Goal: Task Accomplishment & Management: Manage account settings

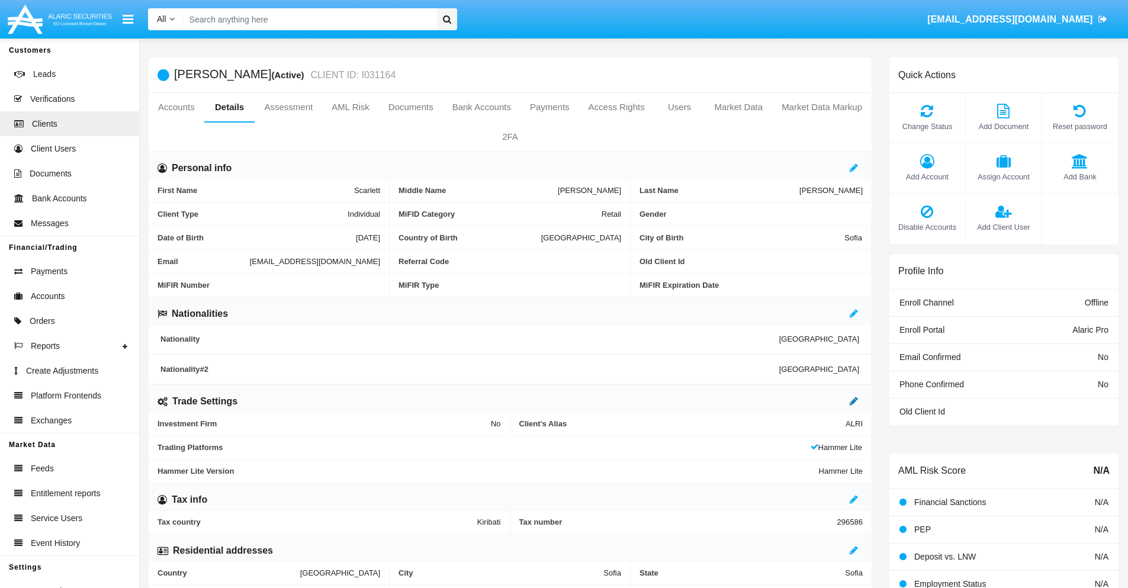
click at [854, 401] on icon at bounding box center [854, 400] width 8 height 9
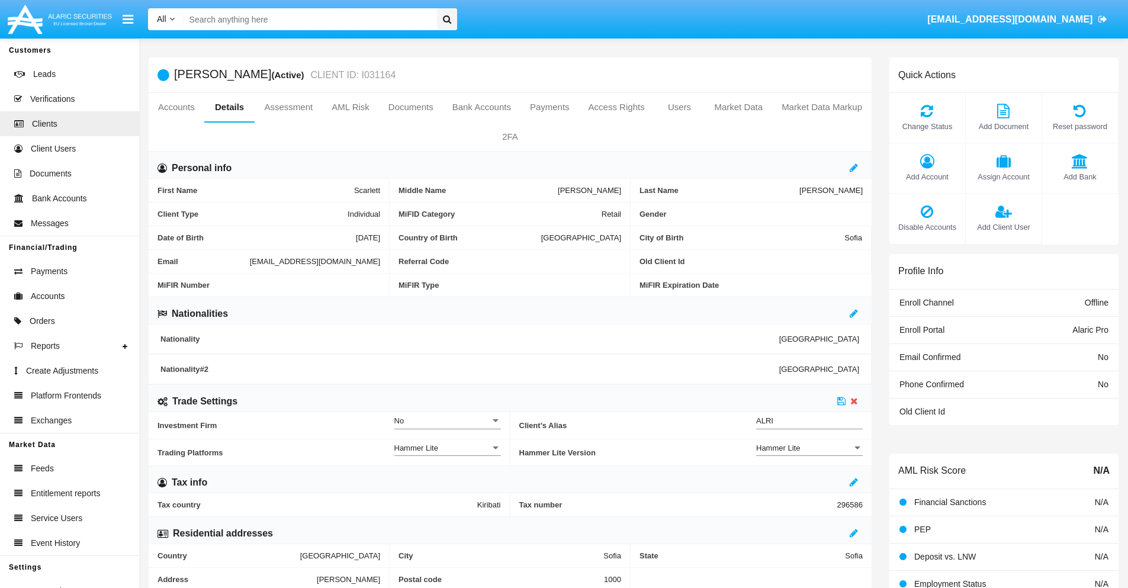
click at [809, 448] on div "Hammer Lite" at bounding box center [804, 448] width 96 height 10
click at [809, 454] on span "Hammer Lite Plus" at bounding box center [809, 454] width 107 height 23
click at [841, 401] on icon at bounding box center [841, 400] width 8 height 9
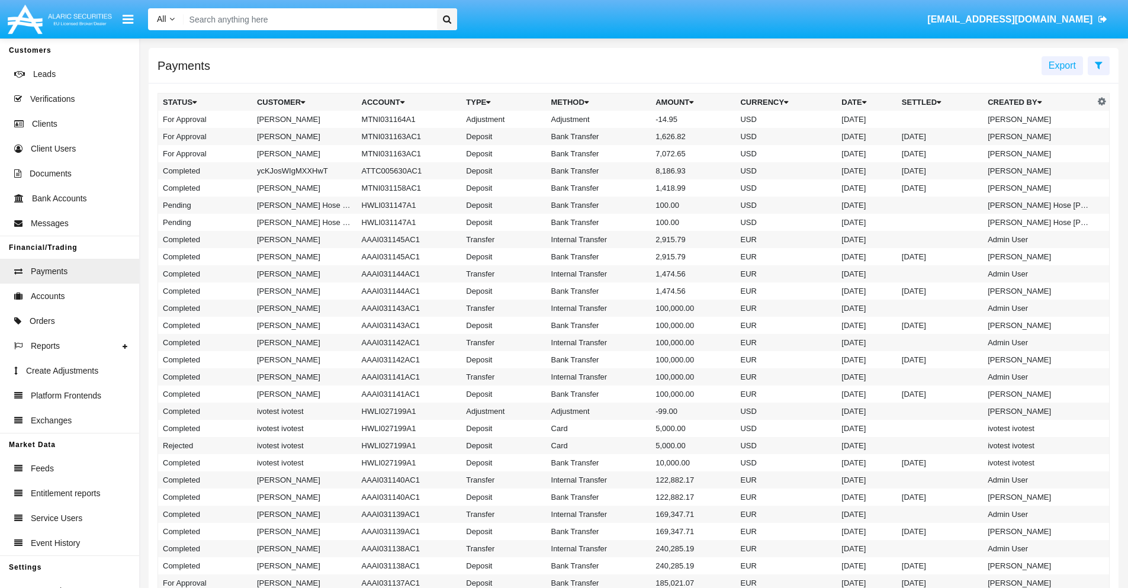
click at [403, 119] on td "MTNI031164A1" at bounding box center [409, 119] width 105 height 17
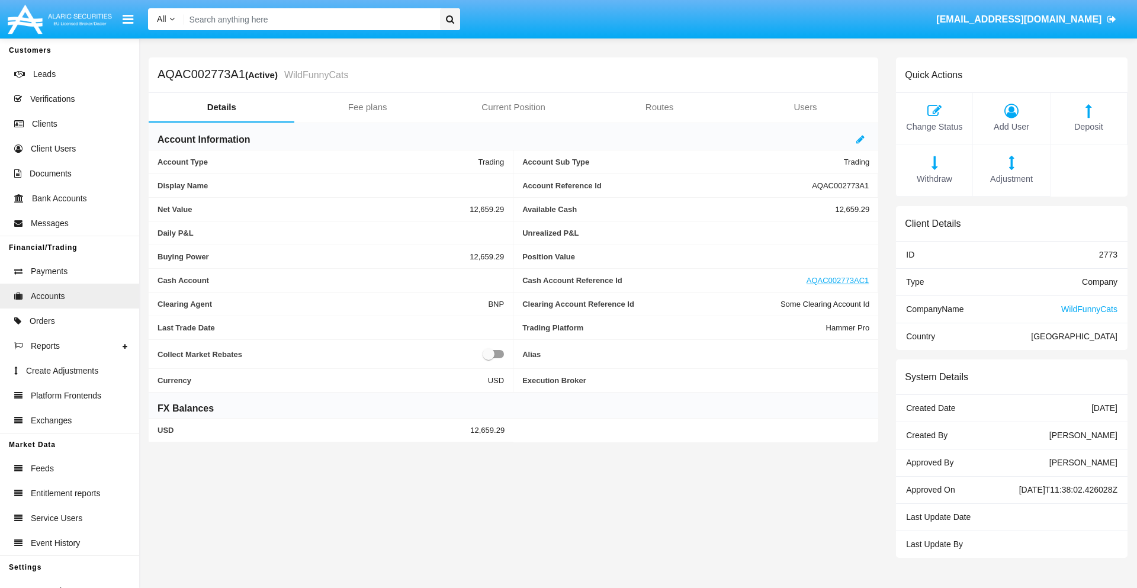
click at [1011, 179] on span "Adjustment" at bounding box center [1011, 179] width 65 height 13
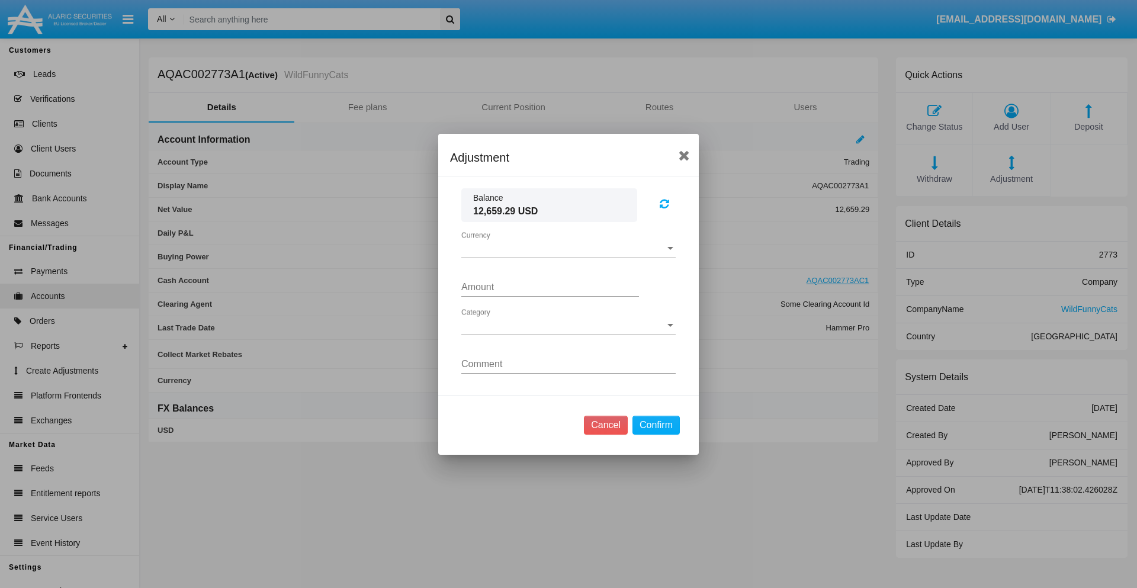
click at [568, 248] on span "Currency" at bounding box center [563, 248] width 204 height 11
click at [568, 257] on span "USD" at bounding box center [568, 257] width 214 height 28
click at [568, 325] on span "Category" at bounding box center [563, 325] width 204 height 11
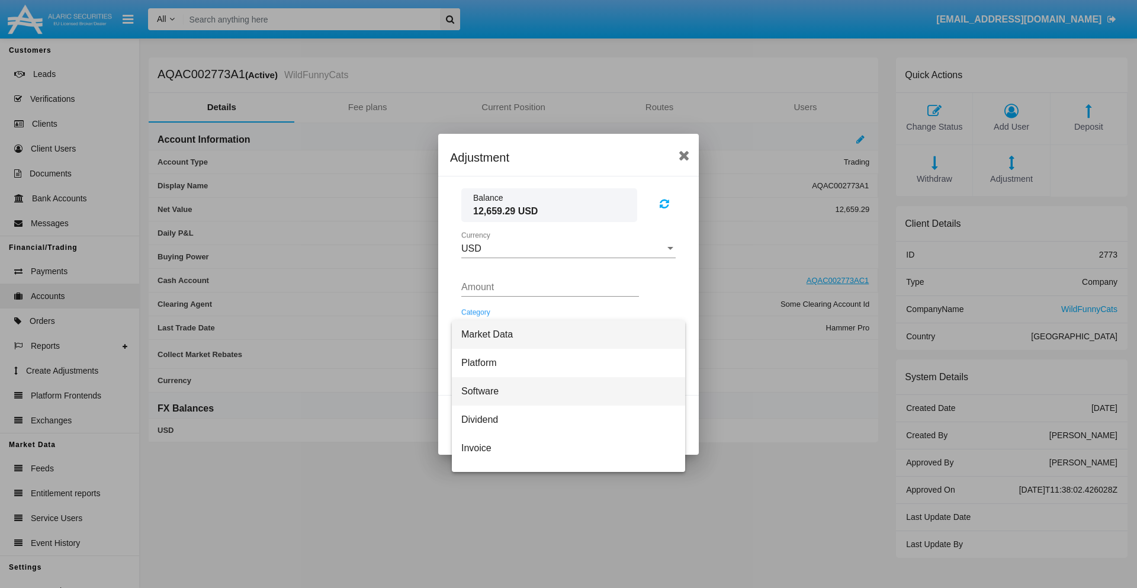
click at [564, 391] on span "Software" at bounding box center [568, 391] width 214 height 28
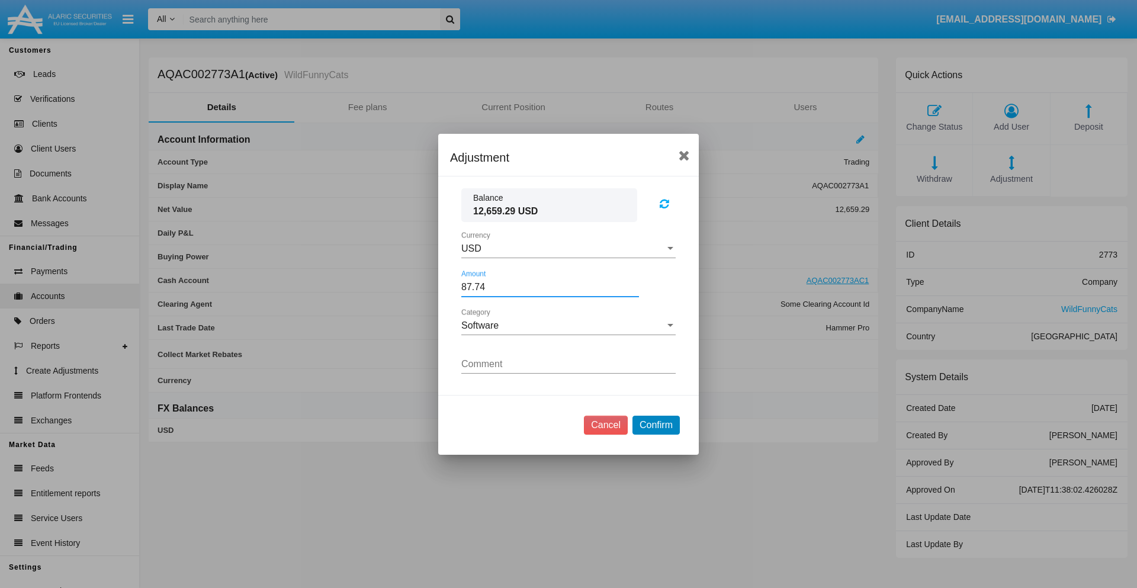
click at [655, 425] on button "Confirm" at bounding box center [655, 425] width 47 height 19
type input "87.7400"
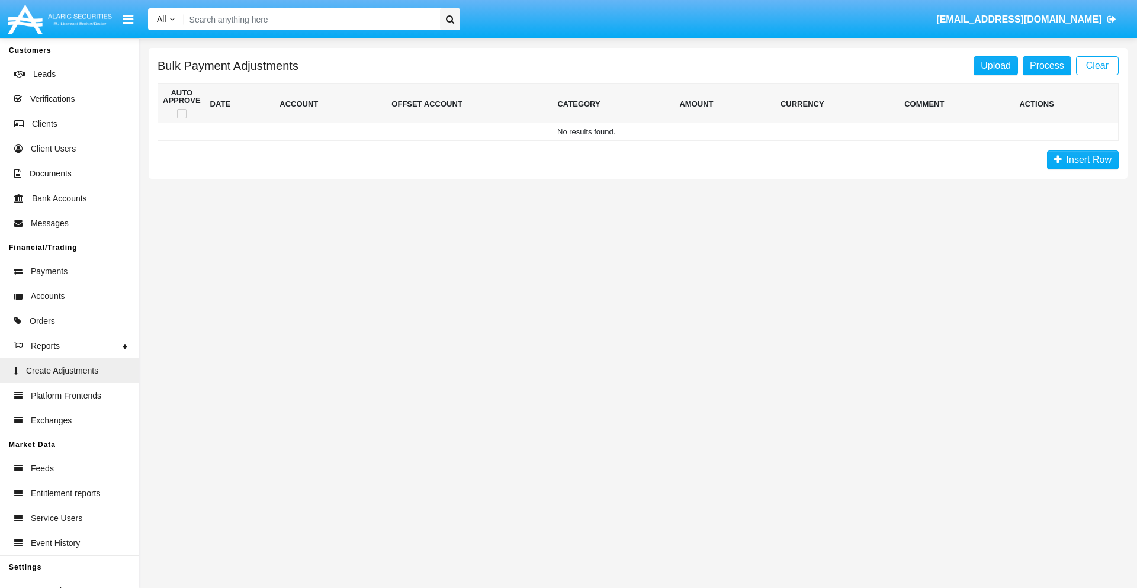
click at [1082, 160] on span "Insert Row" at bounding box center [1087, 160] width 50 height 10
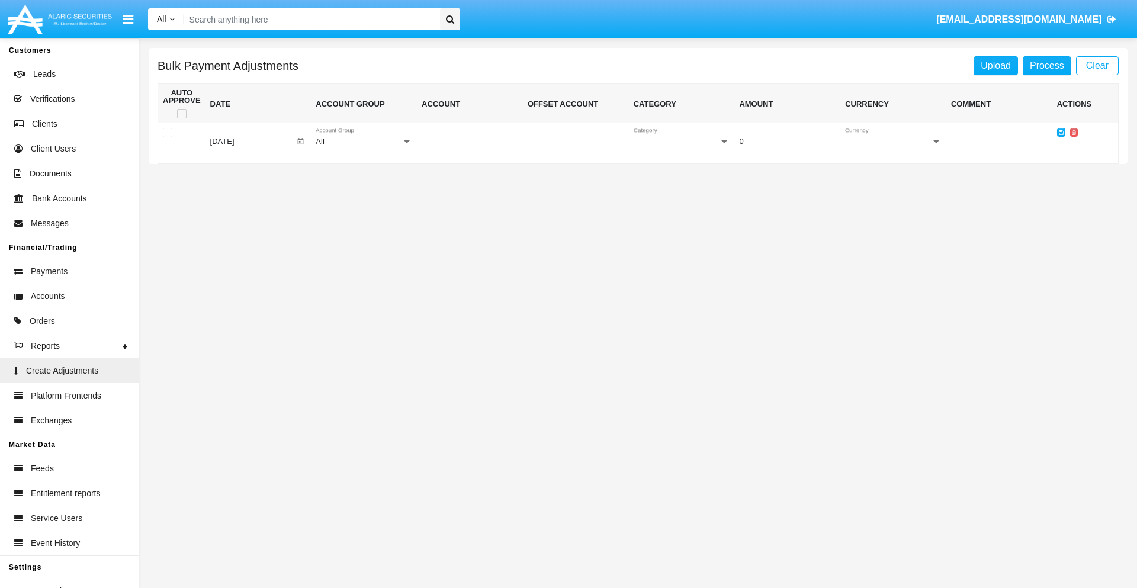
click at [364, 142] on div "All" at bounding box center [359, 141] width 86 height 9
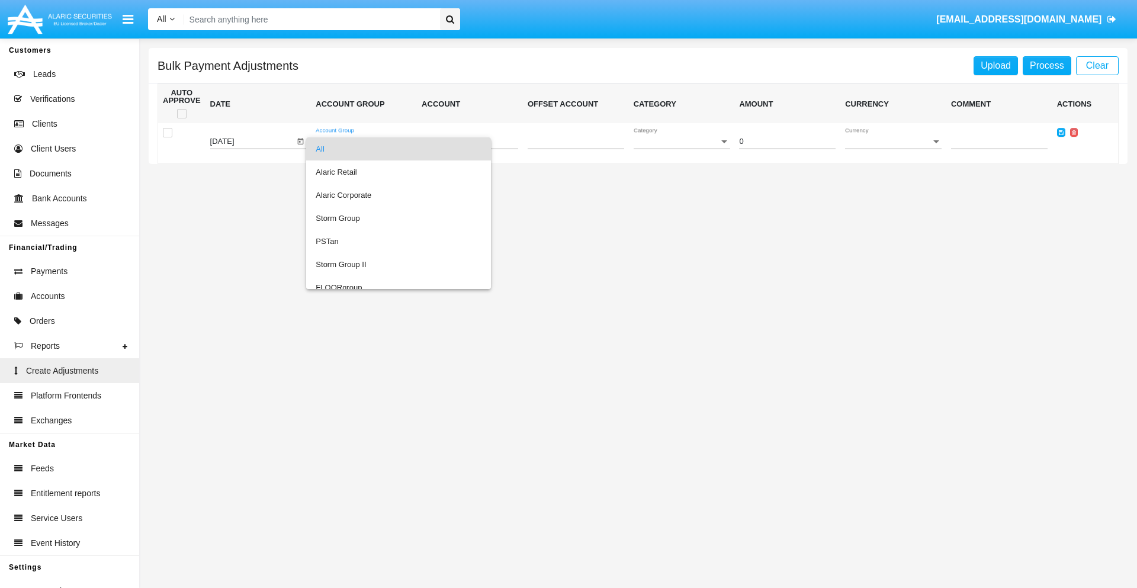
scroll to position [1118, 0]
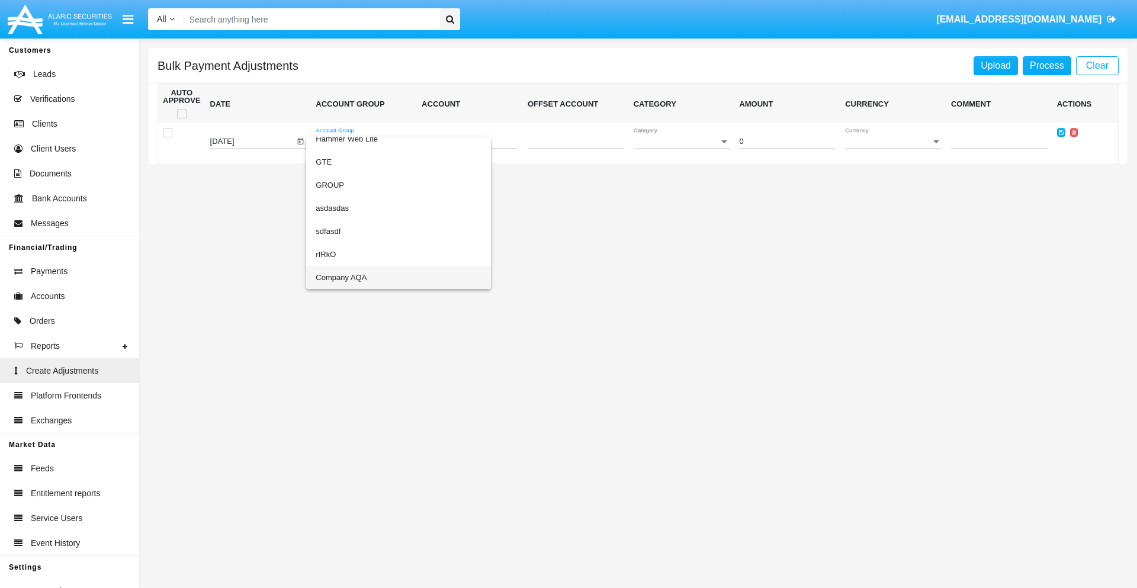
click at [374, 277] on span "Company AQA" at bounding box center [399, 277] width 166 height 23
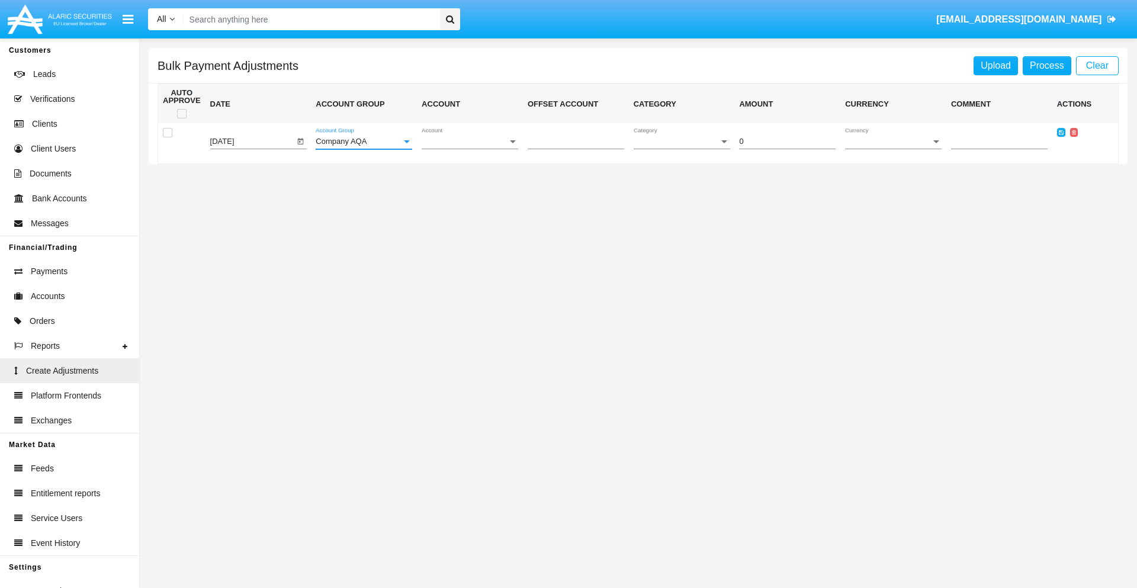
click at [470, 142] on span "Account" at bounding box center [465, 141] width 86 height 9
click at [465, 195] on span "AQAC002773A2" at bounding box center [470, 195] width 97 height 23
click at [681, 142] on span "Category" at bounding box center [677, 141] width 86 height 9
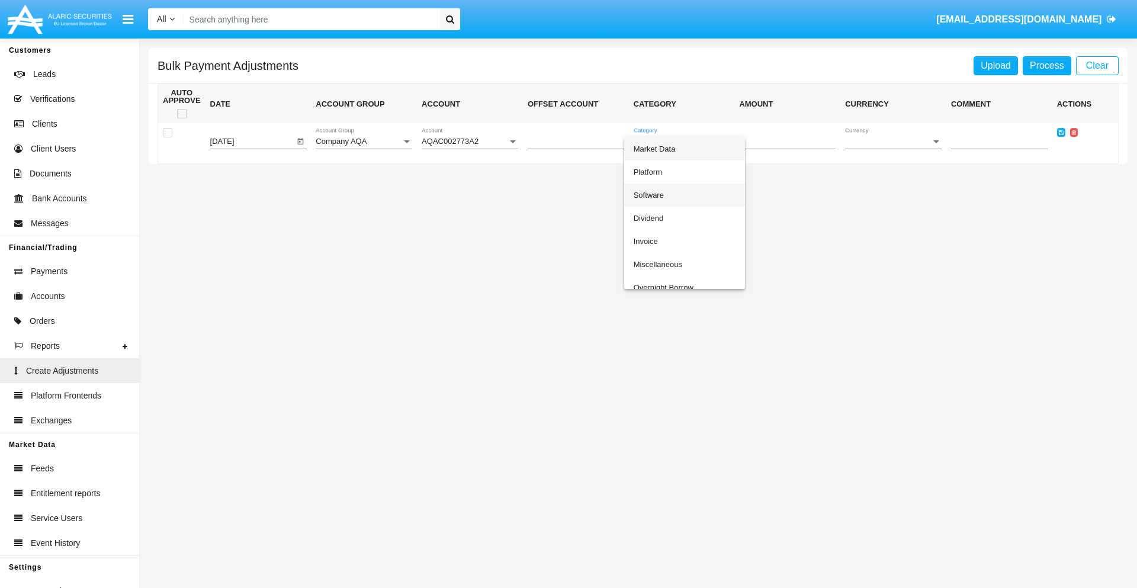
click at [684, 195] on span "Software" at bounding box center [685, 195] width 102 height 23
type input "-68.68"
click at [893, 142] on span "Currency" at bounding box center [888, 141] width 86 height 9
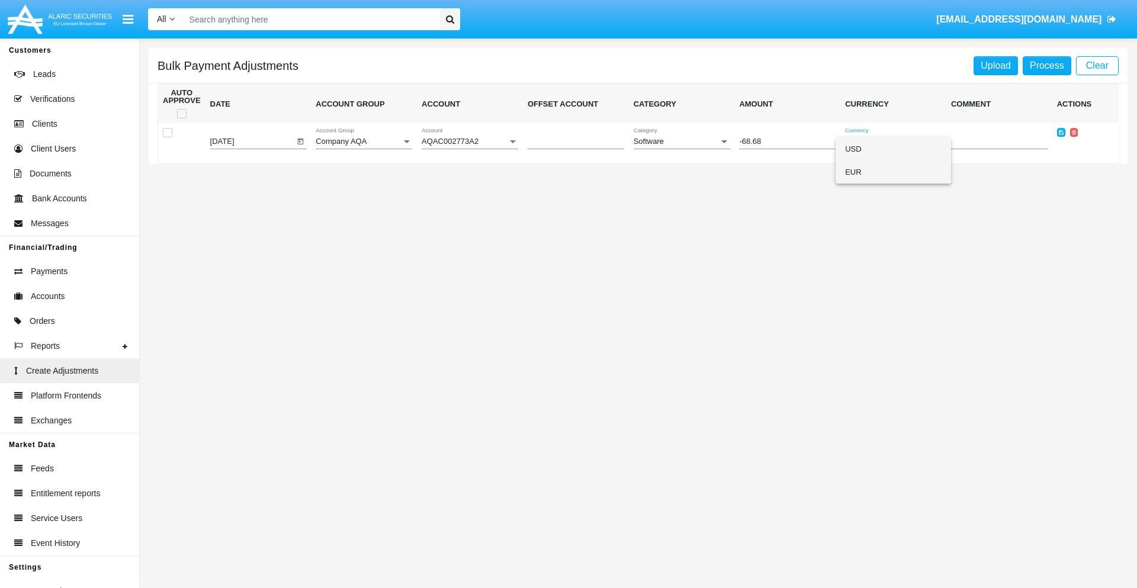
click at [893, 172] on span "EUR" at bounding box center [893, 171] width 97 height 23
click at [1060, 132] on icon at bounding box center [1061, 132] width 5 height 5
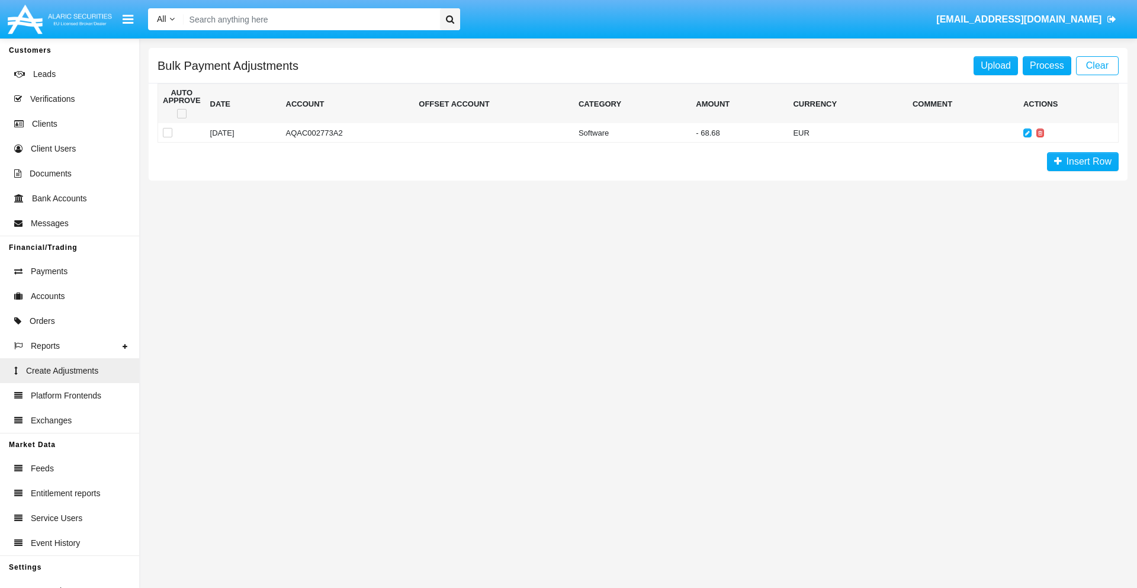
click at [181, 114] on span at bounding box center [181, 113] width 9 height 9
click at [181, 118] on input "checkbox" at bounding box center [181, 118] width 1 height 1
checkbox input "true"
click at [1046, 65] on link "Process" at bounding box center [1047, 65] width 49 height 19
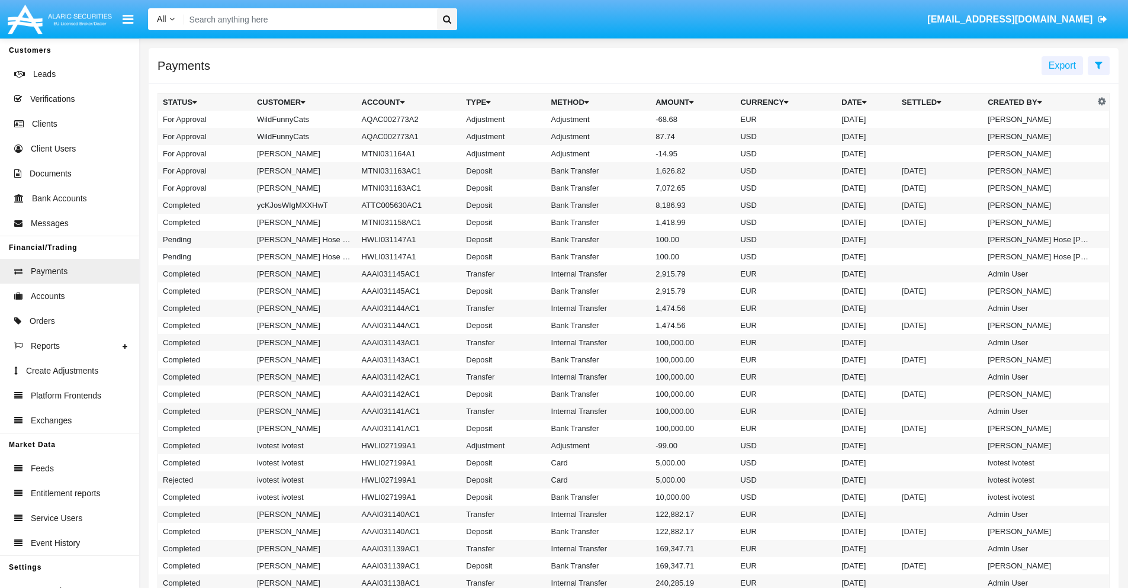
click at [634, 119] on td "Adjustment" at bounding box center [598, 119] width 105 height 17
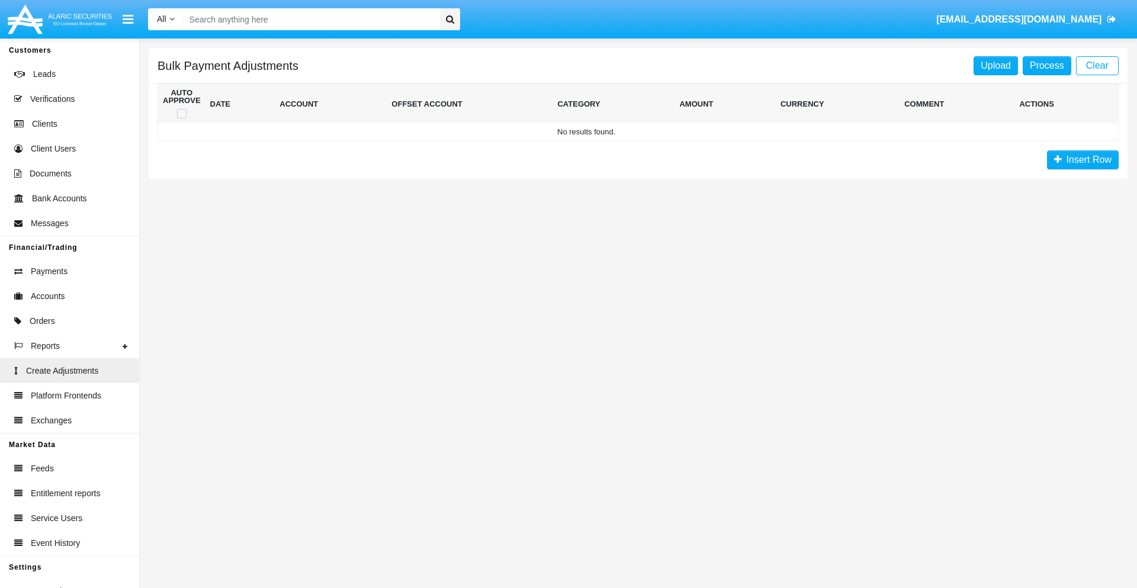
click at [1082, 160] on span "Insert Row" at bounding box center [1087, 160] width 50 height 10
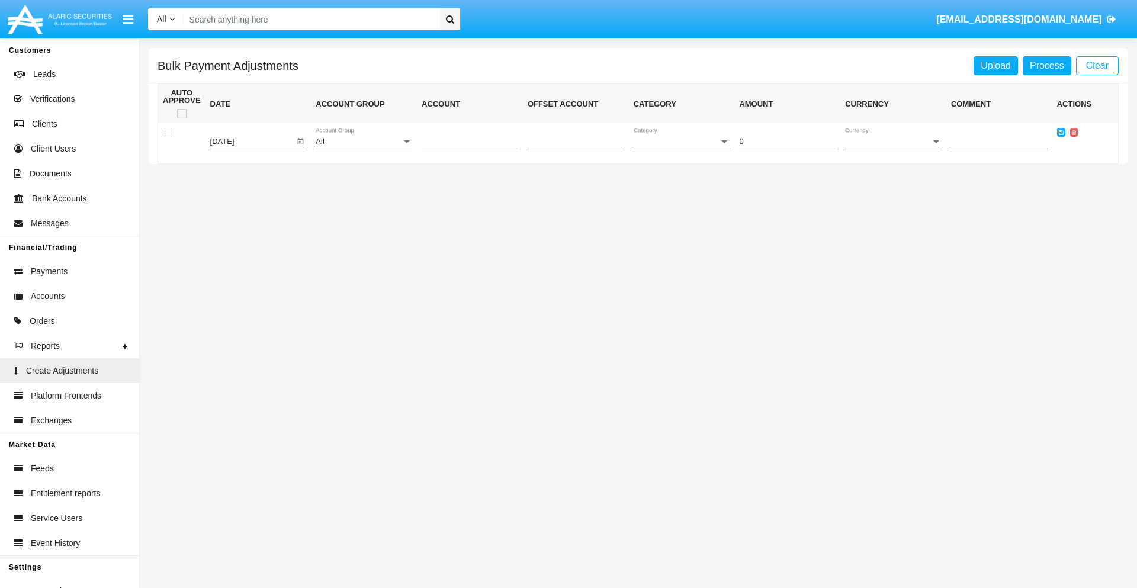
click at [364, 142] on div "All" at bounding box center [359, 141] width 86 height 9
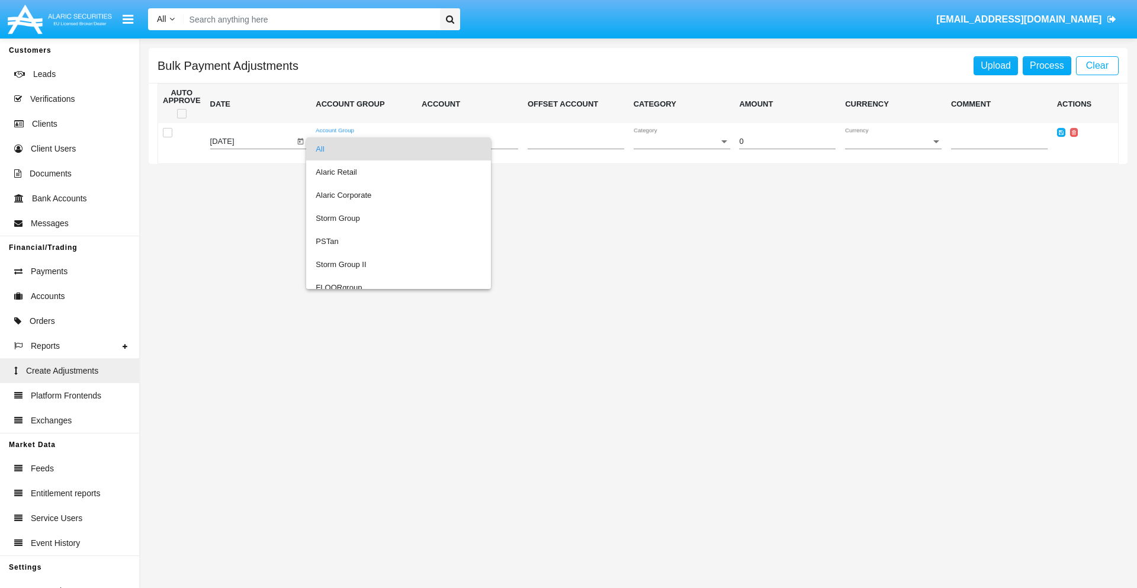
scroll to position [1118, 0]
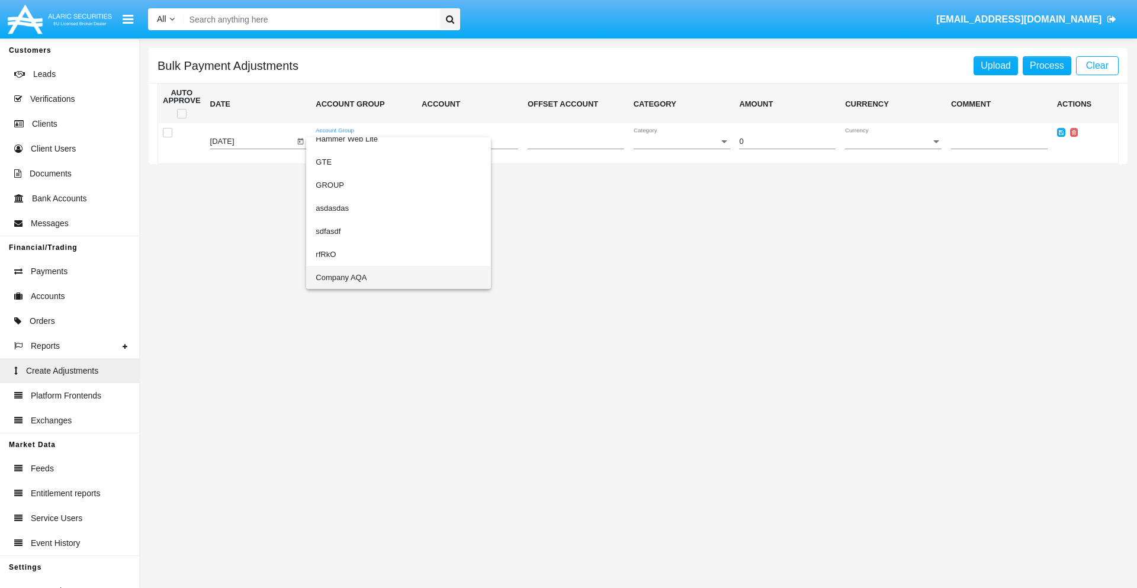
click at [374, 277] on span "Company AQA" at bounding box center [399, 277] width 166 height 23
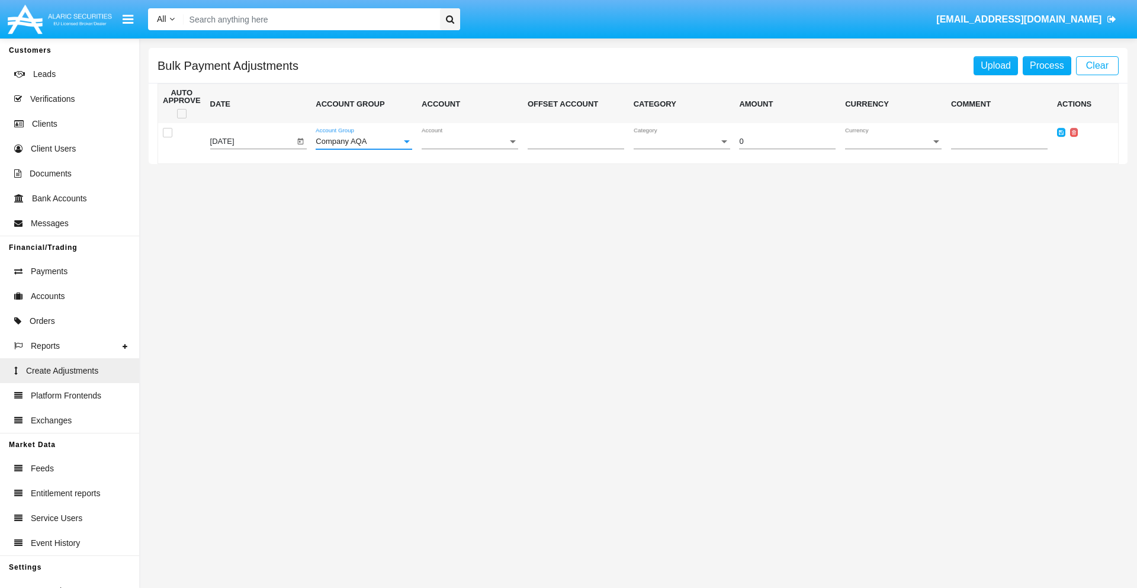
click at [470, 142] on span "Account" at bounding box center [465, 141] width 86 height 9
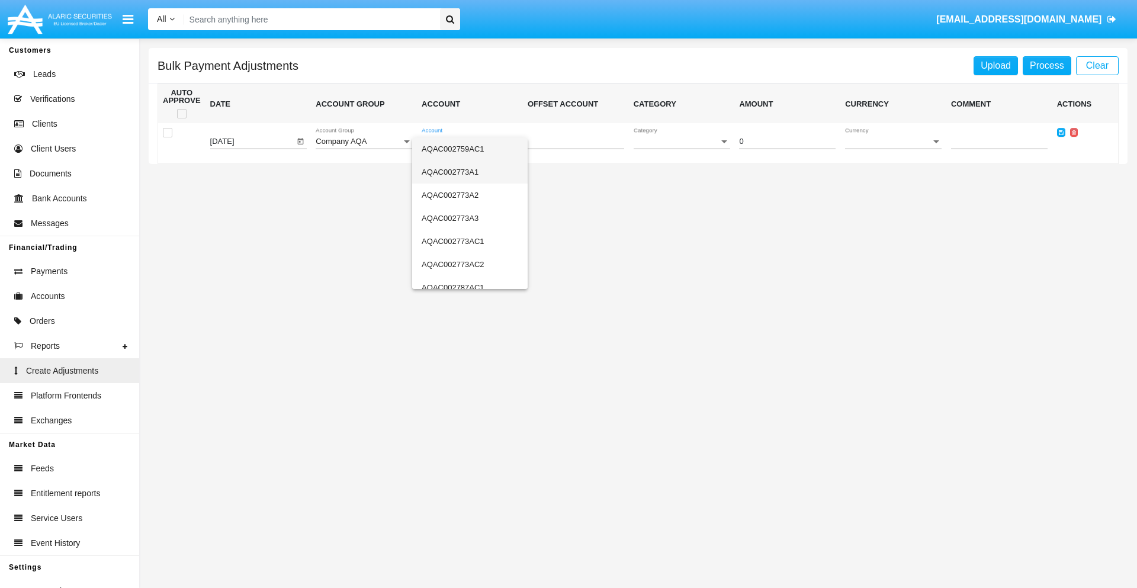
click at [465, 172] on span "AQAC002773A1" at bounding box center [470, 171] width 97 height 23
click at [681, 142] on span "Category" at bounding box center [677, 141] width 86 height 9
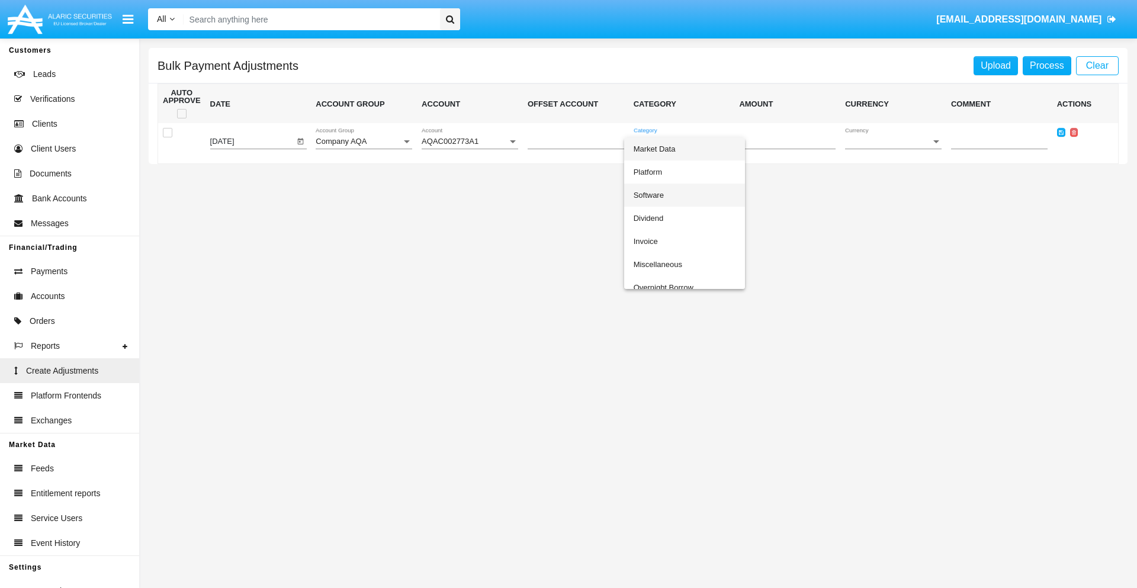
click at [684, 195] on span "Software" at bounding box center [685, 195] width 102 height 23
type input "-53.07"
click at [893, 142] on span "Currency" at bounding box center [888, 141] width 86 height 9
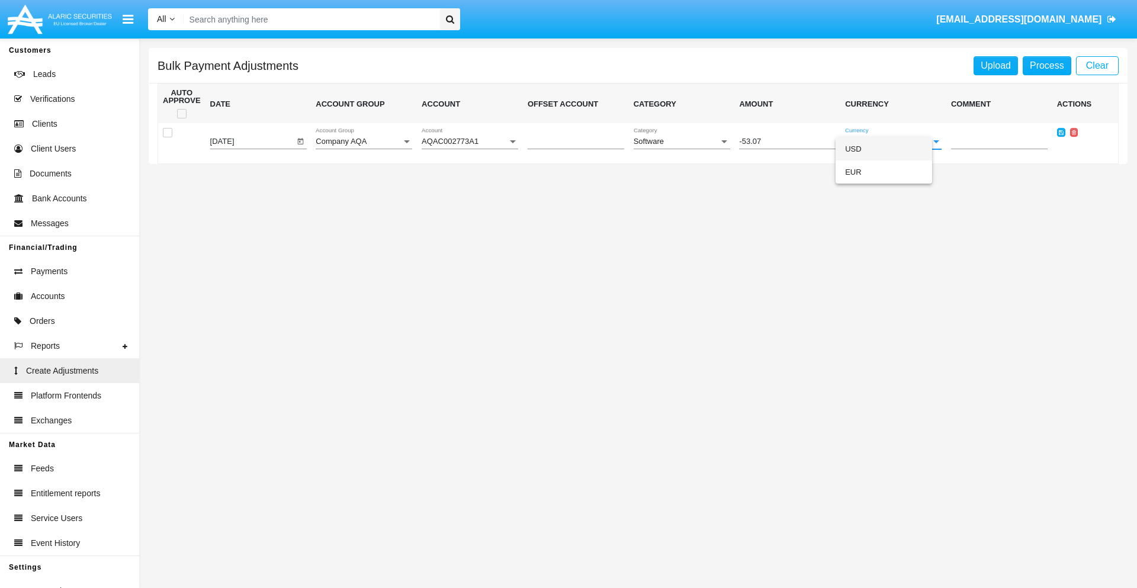
click at [893, 149] on span "USD" at bounding box center [884, 148] width 78 height 23
click at [1060, 132] on icon at bounding box center [1061, 132] width 5 height 5
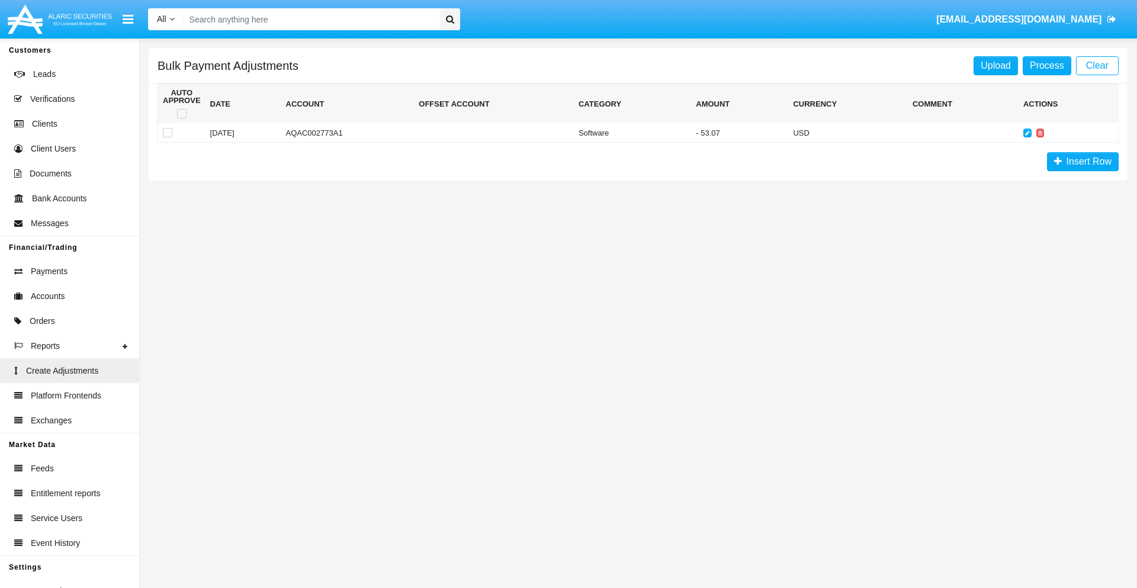
click at [181, 114] on span at bounding box center [181, 113] width 9 height 9
click at [181, 118] on input "checkbox" at bounding box center [181, 118] width 1 height 1
checkbox input "true"
click at [1046, 65] on link "Process" at bounding box center [1047, 65] width 49 height 19
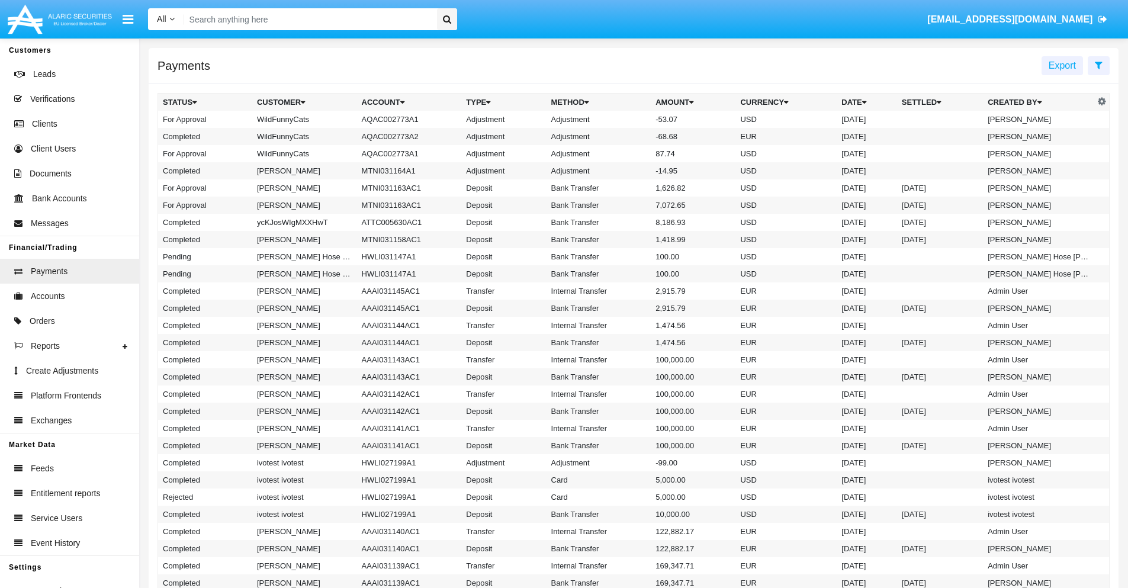
click at [634, 119] on td "Adjustment" at bounding box center [598, 119] width 105 height 17
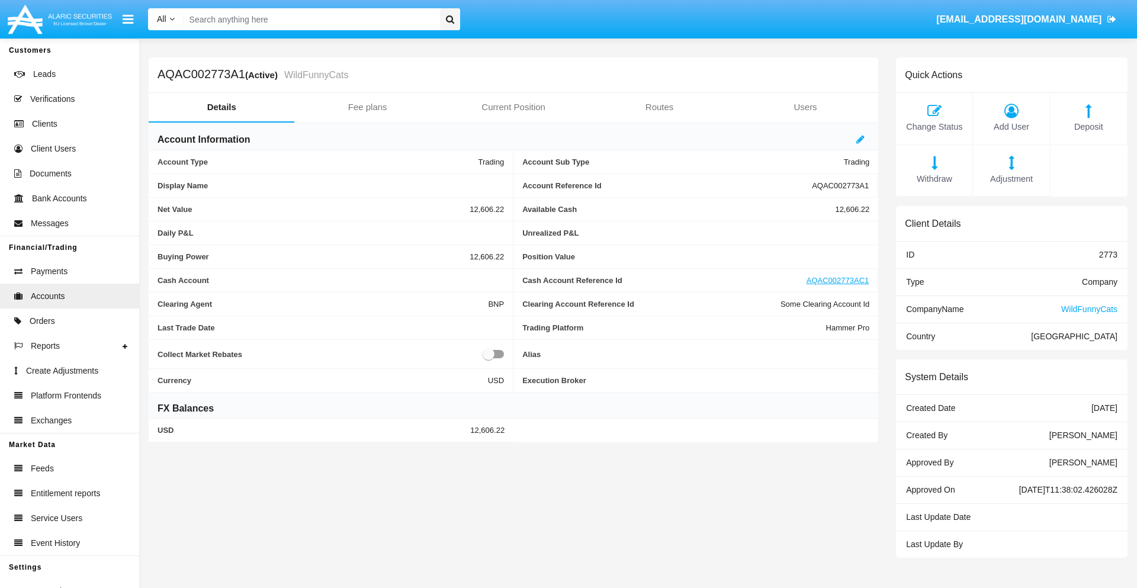
click at [1088, 127] on span "Deposit" at bounding box center [1088, 127] width 65 height 13
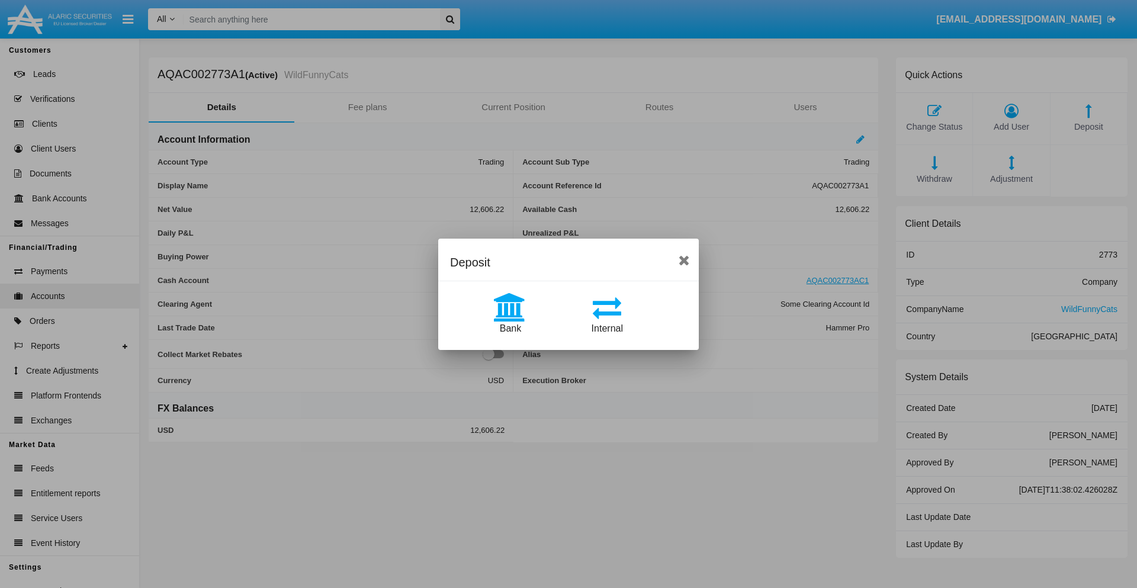
click at [510, 328] on span "Bank" at bounding box center [510, 328] width 21 height 10
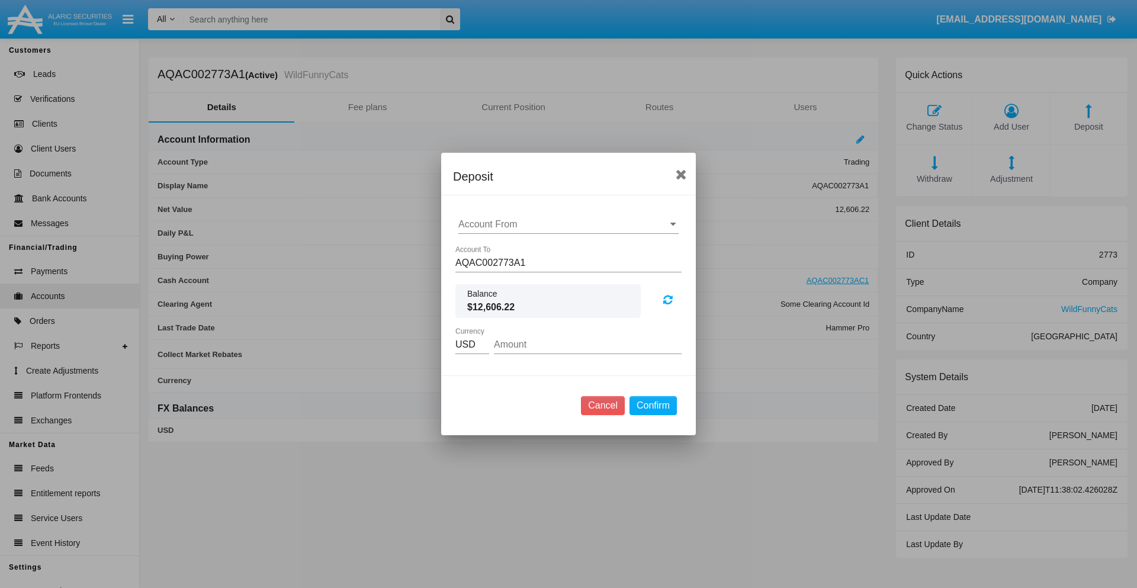
click at [568, 224] on input "Account From" at bounding box center [568, 224] width 220 height 11
click at [484, 247] on span "ACDC" at bounding box center [484, 248] width 27 height 10
type input "ACDC"
type input "70.34"
click at [652, 406] on button "Confirm" at bounding box center [652, 405] width 47 height 19
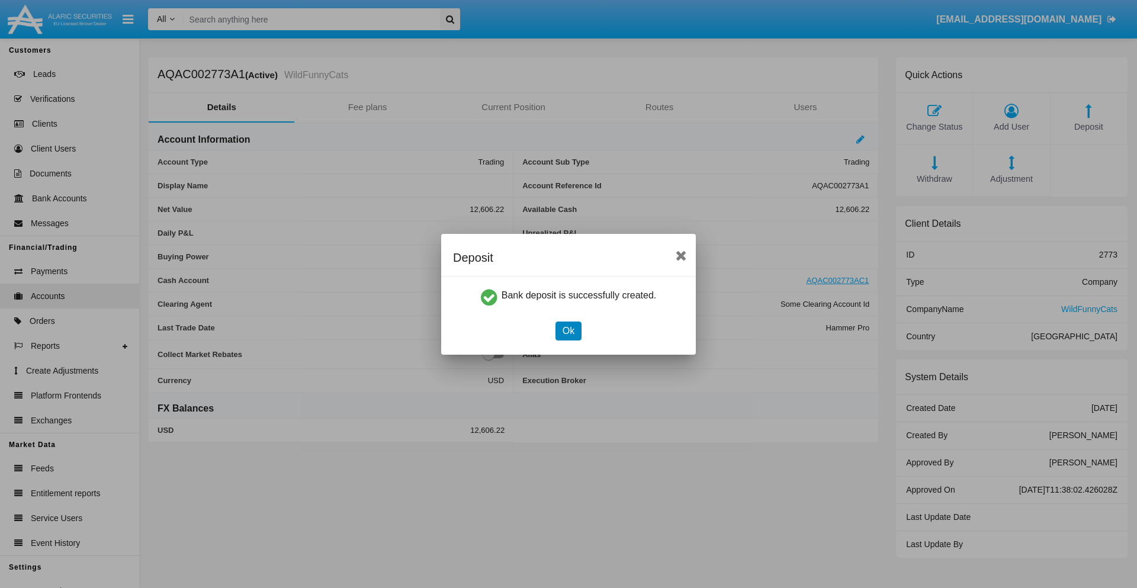
click at [568, 330] on button "Ok" at bounding box center [568, 331] width 26 height 19
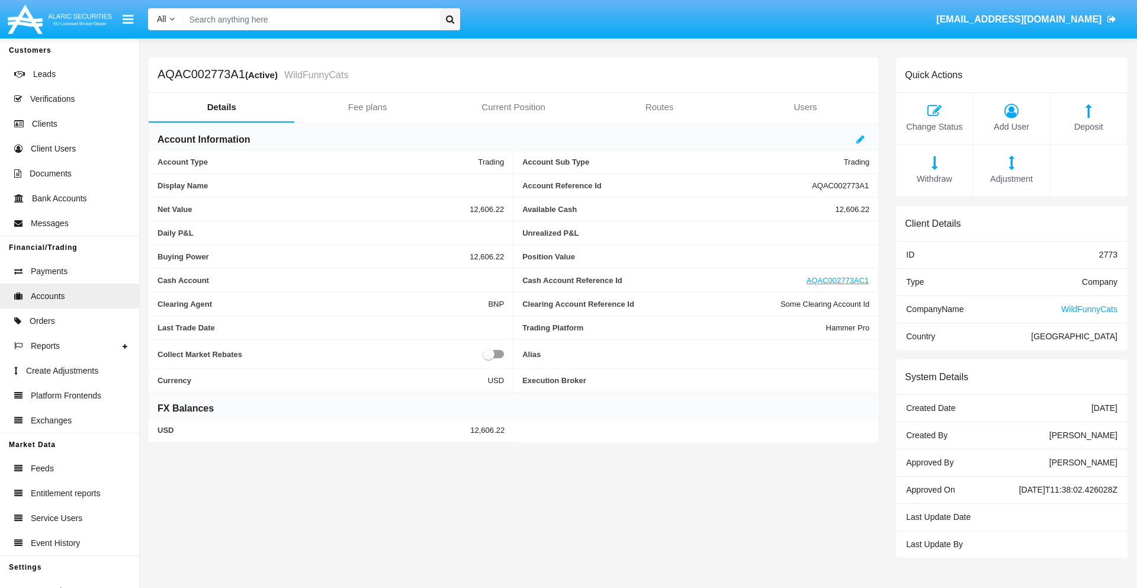
click at [1088, 127] on span "Deposit" at bounding box center [1088, 127] width 65 height 13
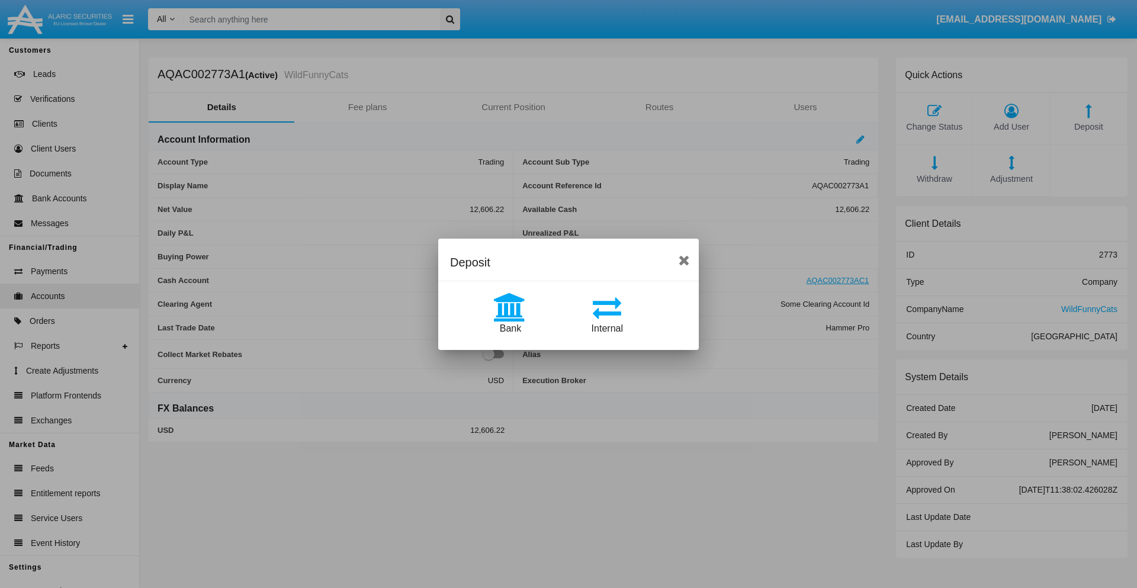
click at [607, 328] on span "Internal" at bounding box center [606, 328] width 31 height 10
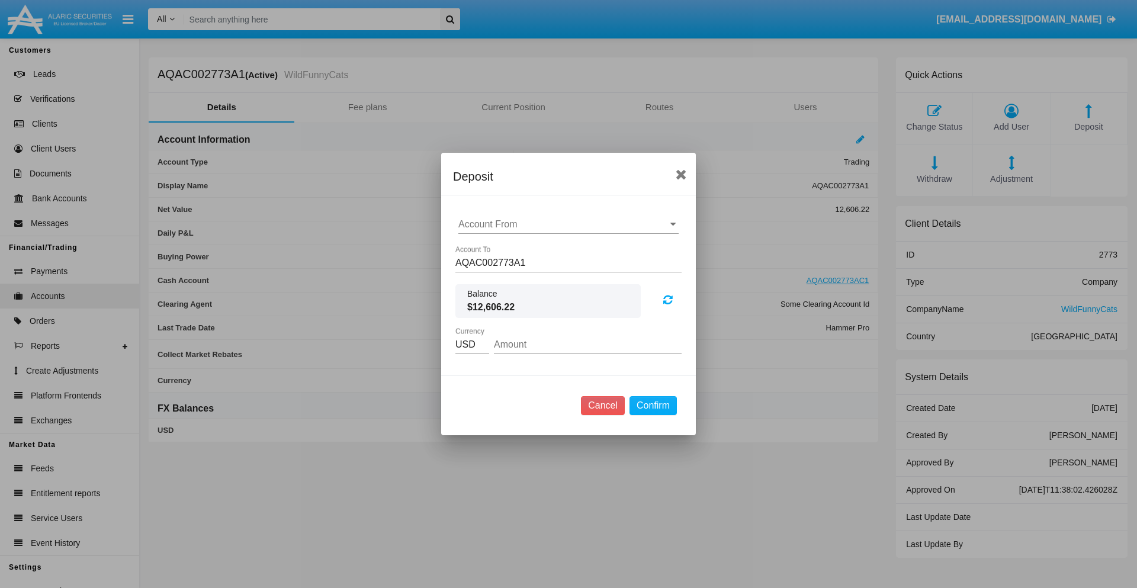
click at [568, 224] on input "Account From" at bounding box center [568, 224] width 220 height 11
click at [509, 276] on span "AQAC002773AC1" at bounding box center [509, 276] width 77 height 10
type input "AQAC002773AC1"
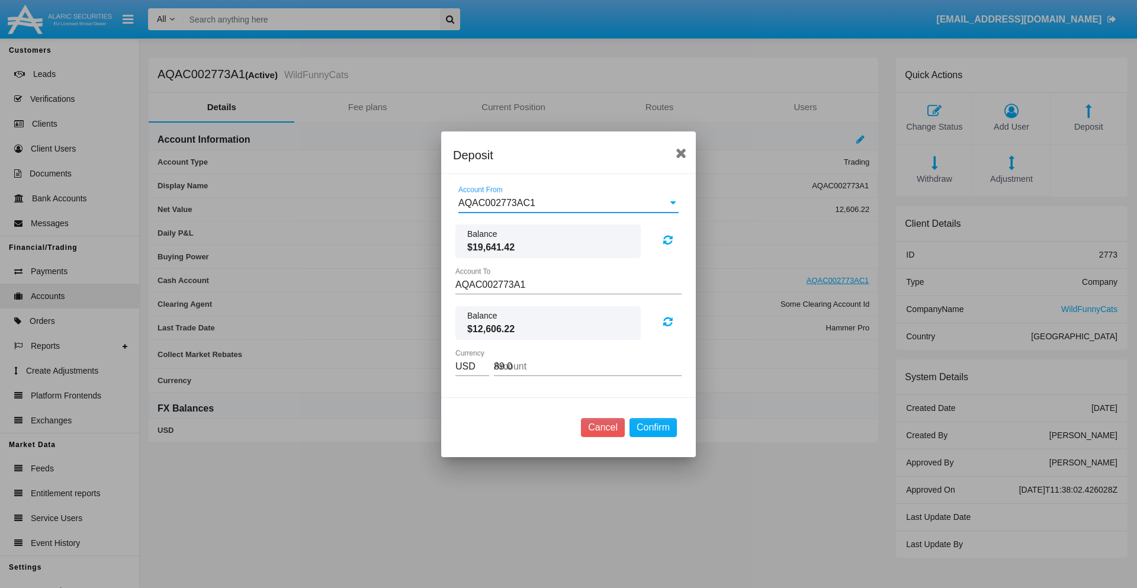
type input "89.05"
click at [652, 427] on button "Confirm" at bounding box center [652, 427] width 47 height 19
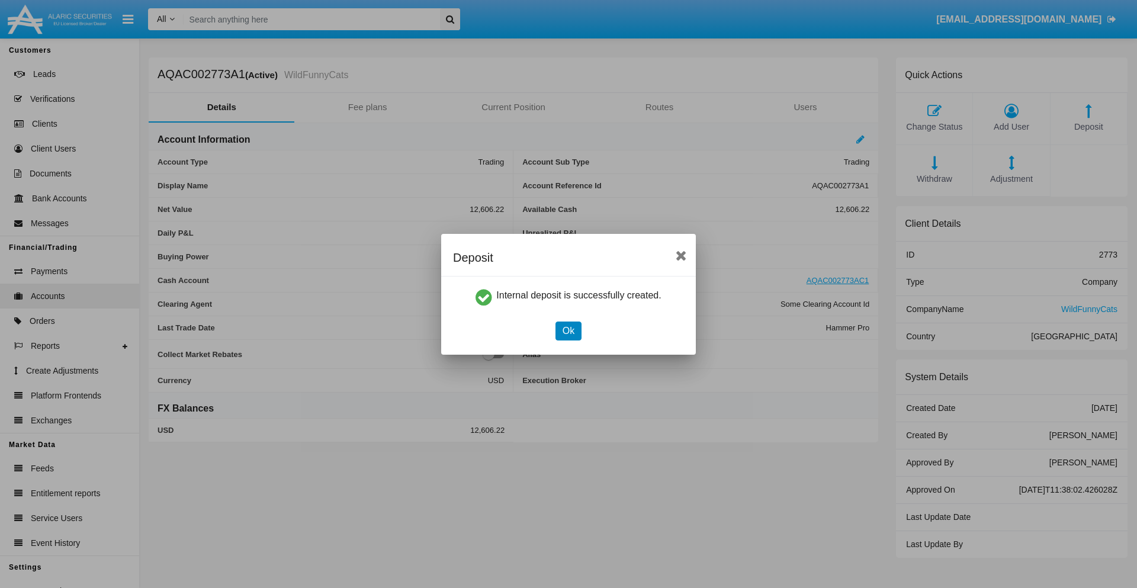
click at [568, 330] on button "Ok" at bounding box center [568, 331] width 26 height 19
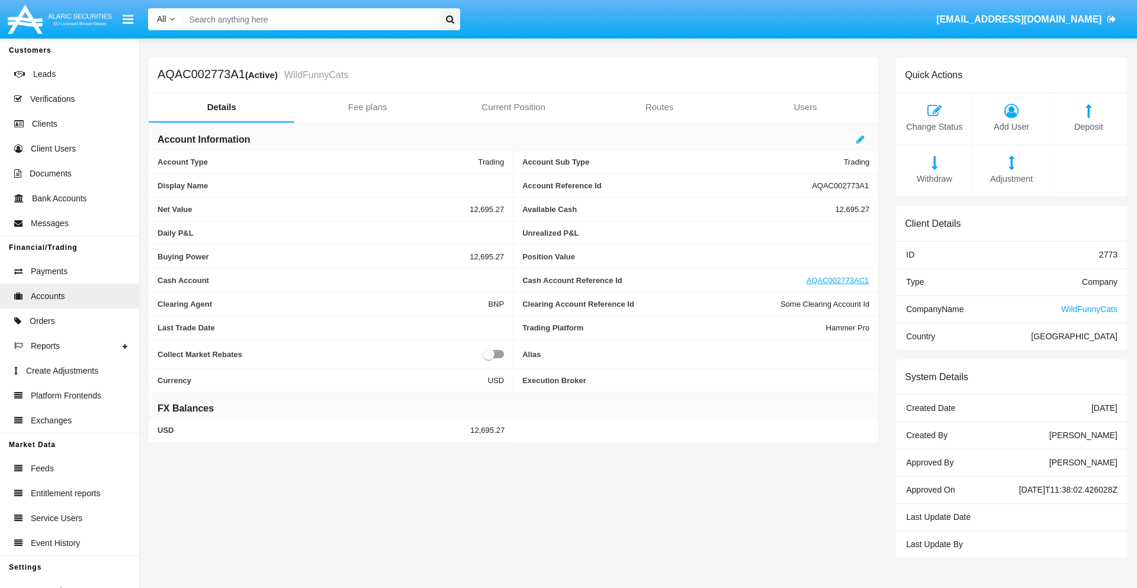
click at [934, 179] on span "Withdraw" at bounding box center [934, 179] width 65 height 13
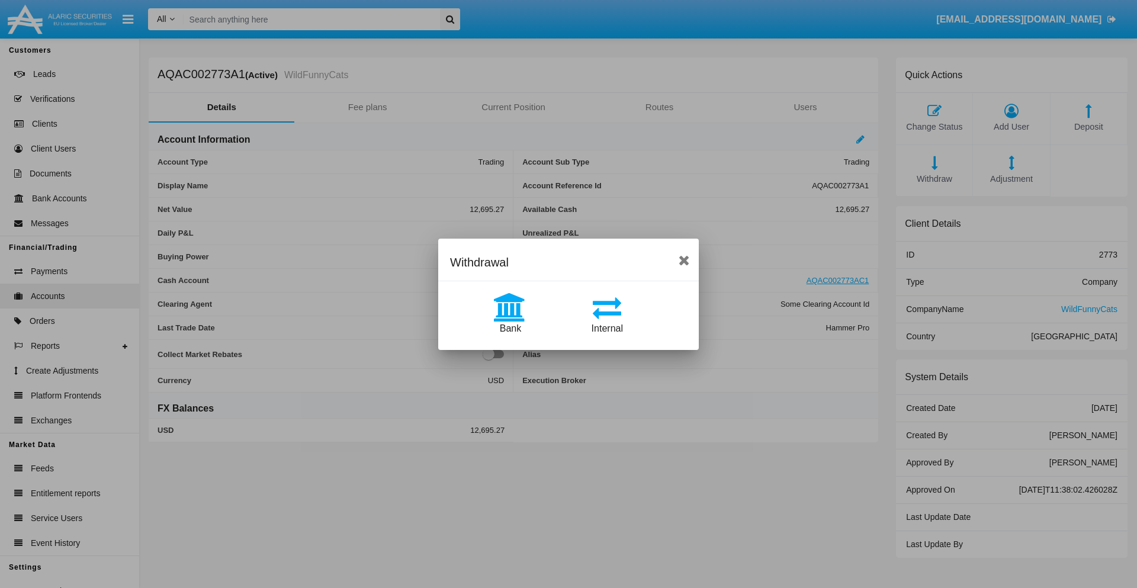
click at [607, 328] on span "Internal" at bounding box center [606, 328] width 31 height 10
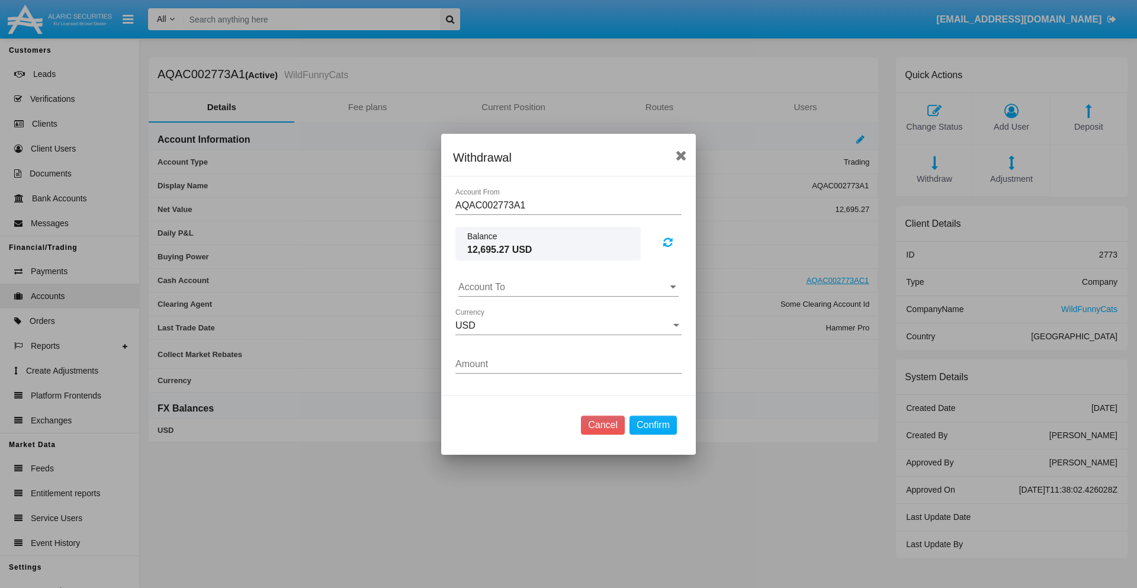
click at [568, 287] on input "Account To" at bounding box center [568, 287] width 220 height 11
click at [509, 339] on span "AQAC002773AC1" at bounding box center [509, 339] width 77 height 10
type input "AQAC002773AC1"
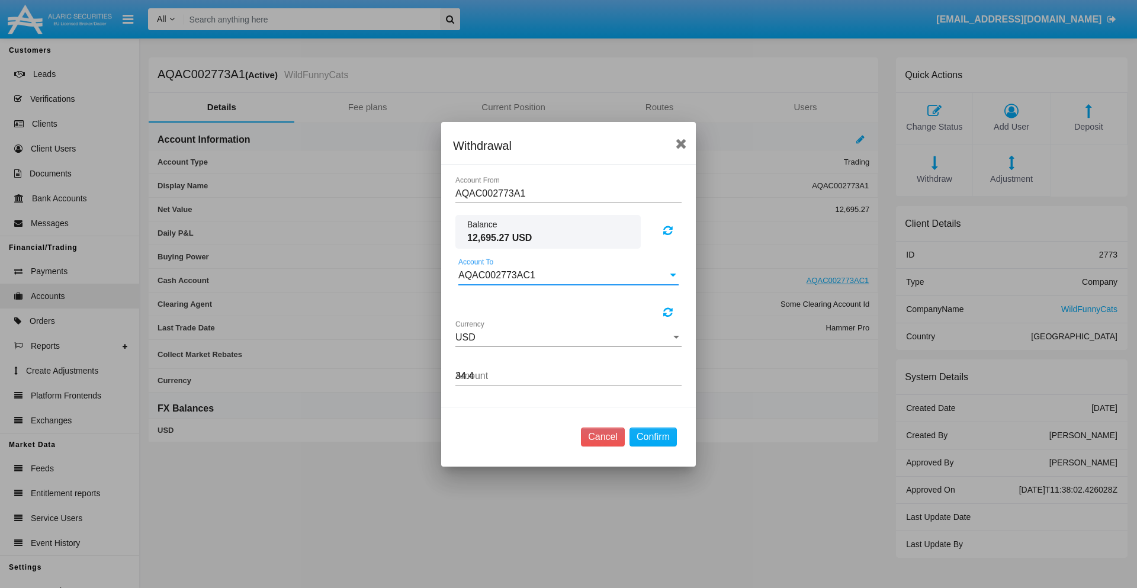
type input "34.46"
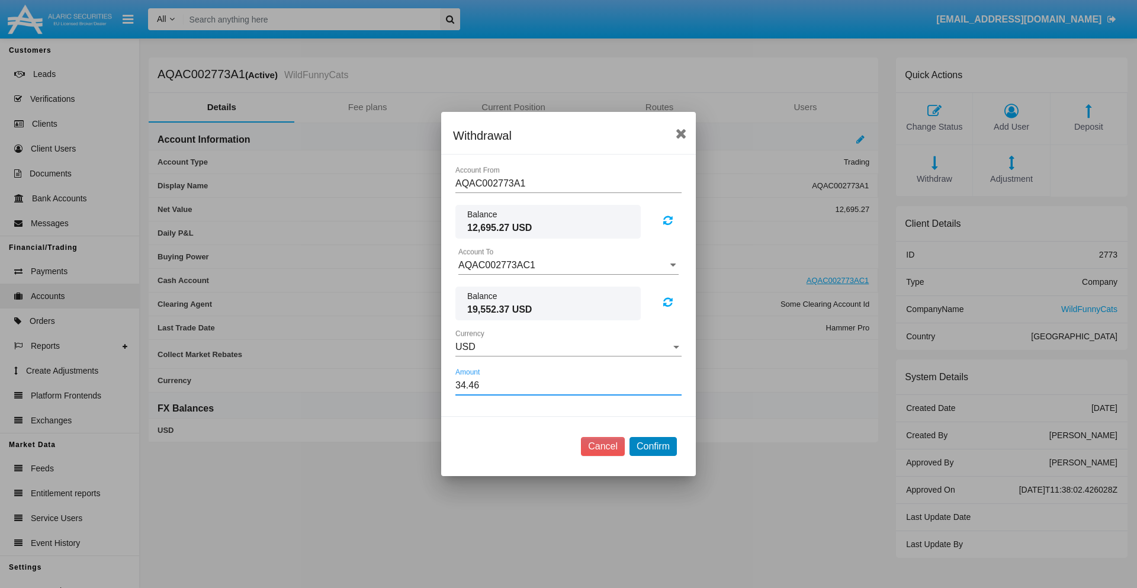
click at [652, 446] on button "Confirm" at bounding box center [652, 446] width 47 height 19
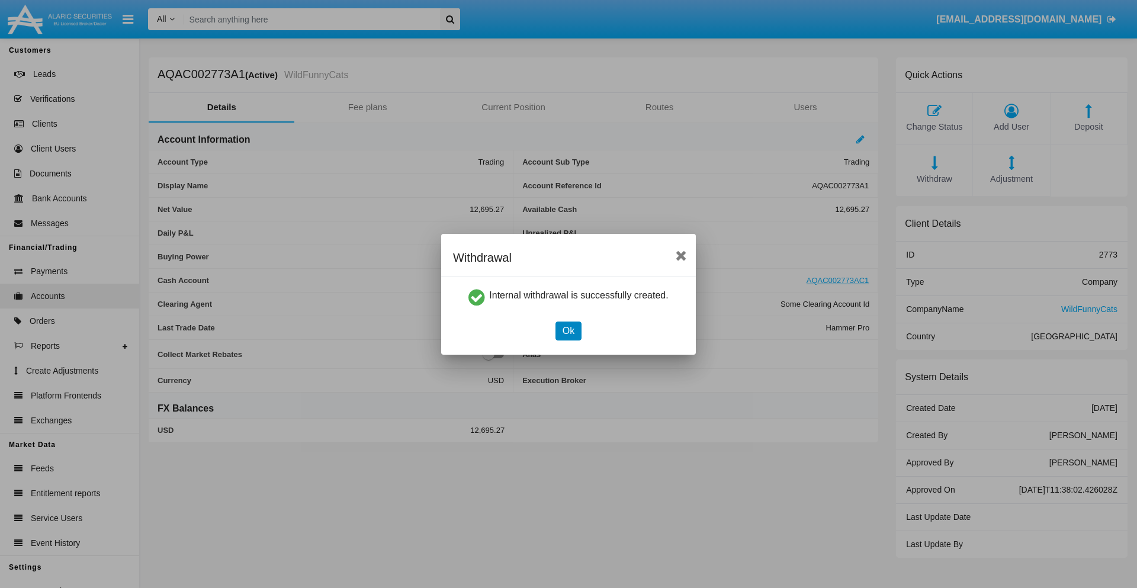
click at [568, 330] on button "Ok" at bounding box center [568, 331] width 26 height 19
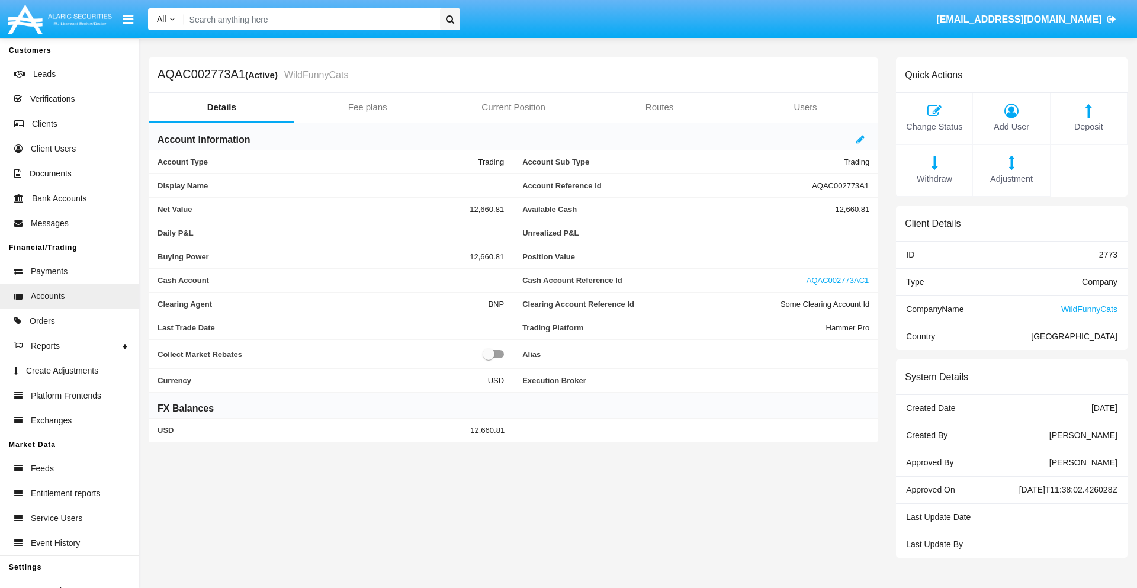
click at [934, 179] on span "Withdraw" at bounding box center [934, 179] width 65 height 13
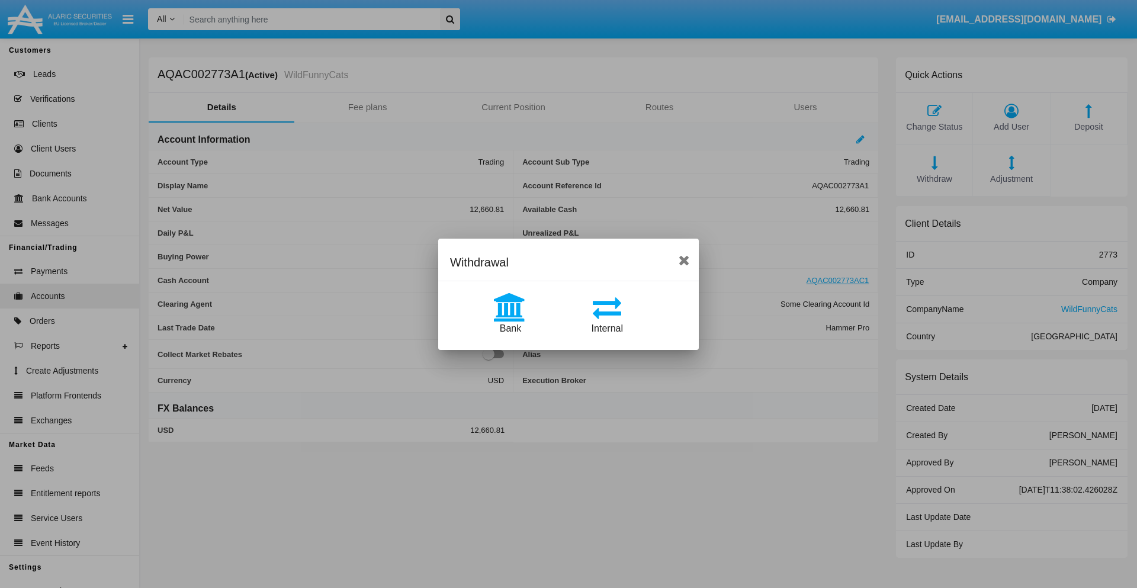
click at [510, 328] on span "Bank" at bounding box center [510, 328] width 21 height 10
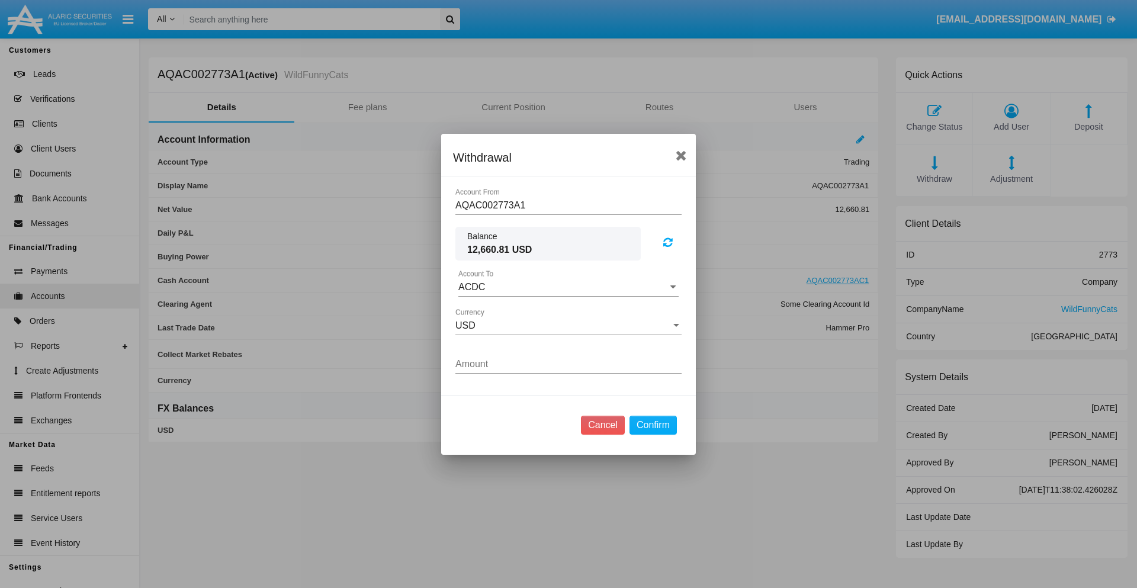
click at [568, 287] on input "ACDC" at bounding box center [568, 287] width 220 height 11
click at [484, 310] on span "ACDC" at bounding box center [484, 311] width 27 height 10
type input "ACDC"
type input "32.91"
click at [652, 425] on button "Confirm" at bounding box center [652, 425] width 47 height 19
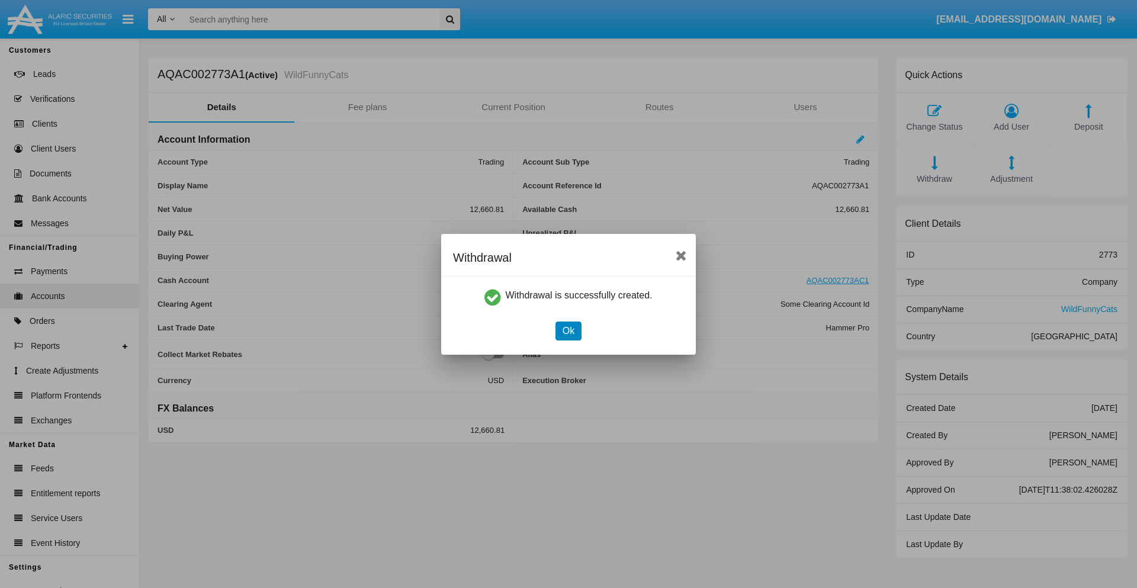
click at [568, 330] on button "Ok" at bounding box center [568, 331] width 26 height 19
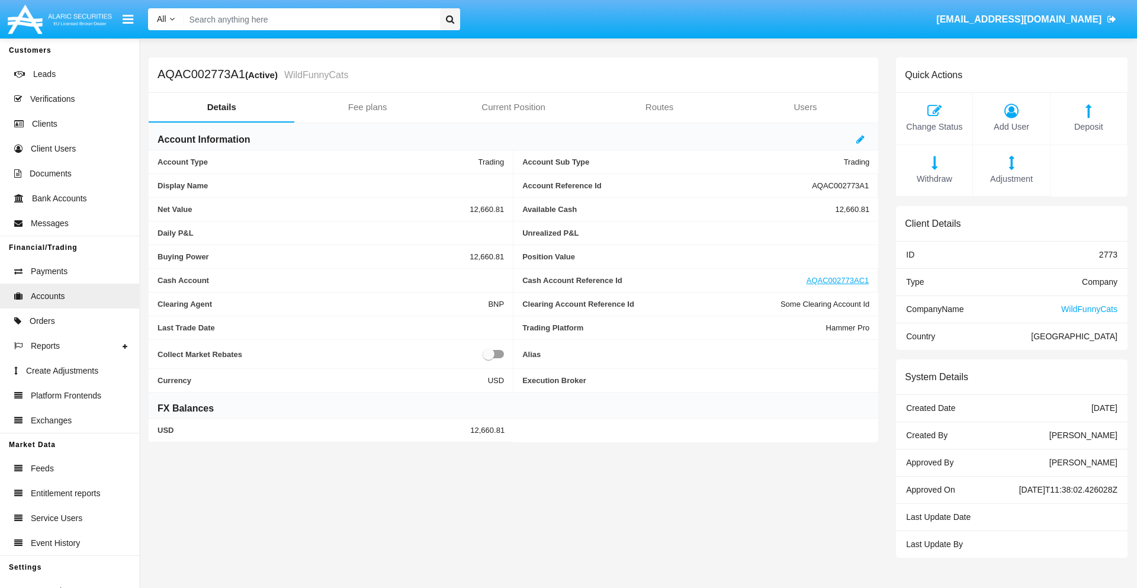
click at [1011, 179] on span "Adjustment" at bounding box center [1011, 179] width 65 height 13
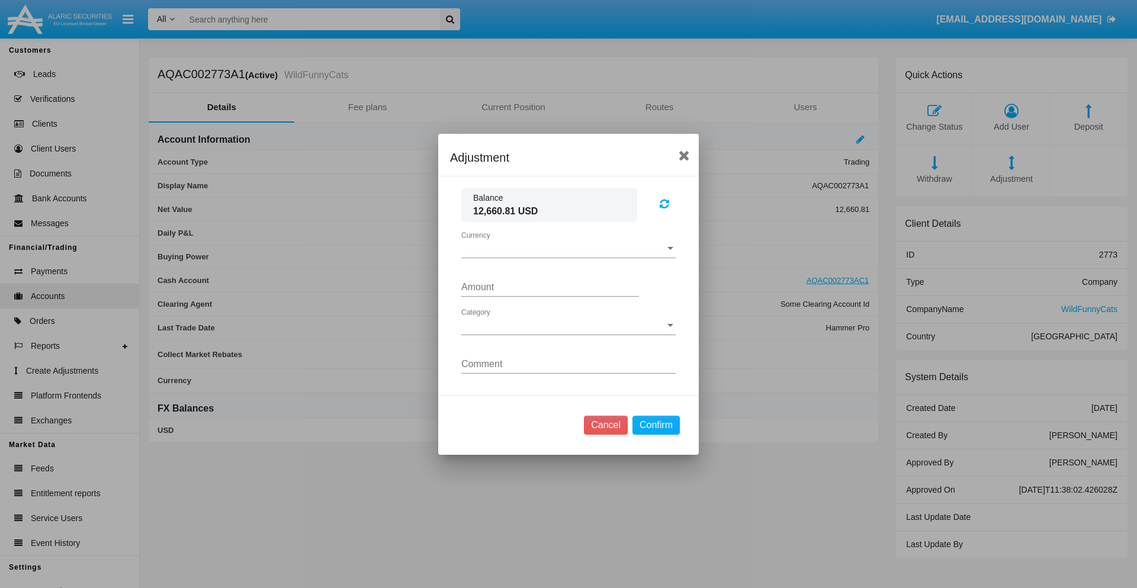
click at [568, 248] on span "Currency" at bounding box center [563, 248] width 204 height 11
click at [568, 257] on span "USD" at bounding box center [568, 257] width 214 height 28
click at [568, 325] on span "Category" at bounding box center [563, 325] width 204 height 11
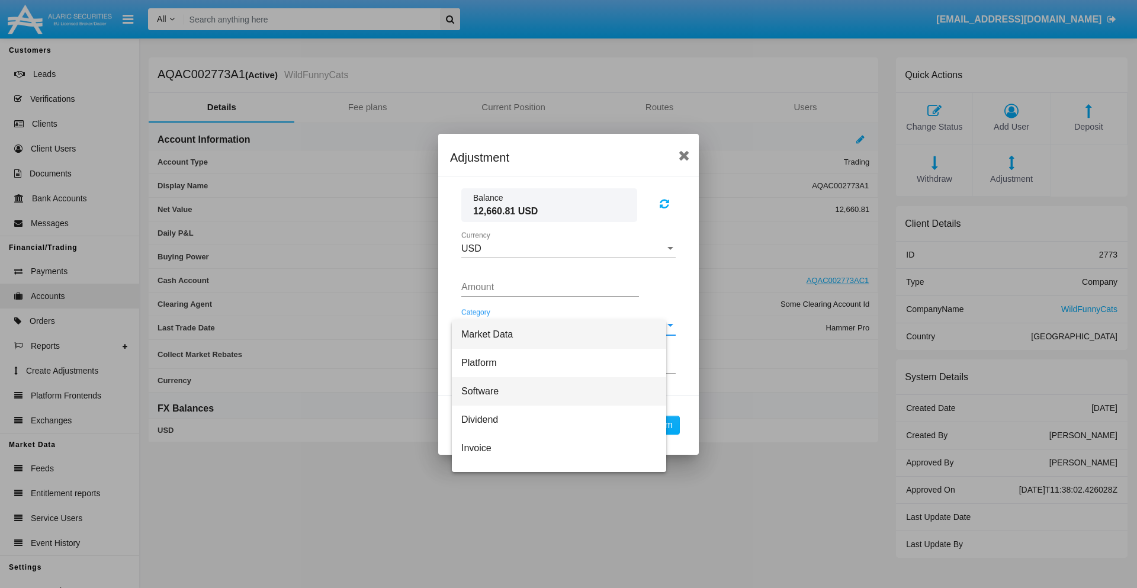
click at [564, 391] on span "Software" at bounding box center [558, 391] width 195 height 28
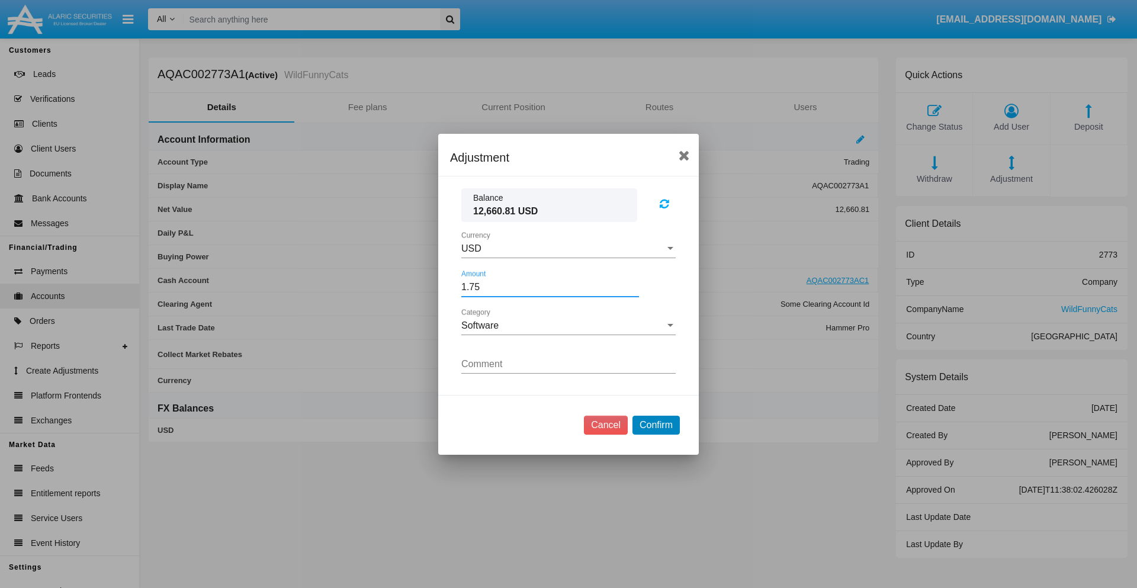
click at [655, 425] on button "Confirm" at bounding box center [655, 425] width 47 height 19
type input "1.7500"
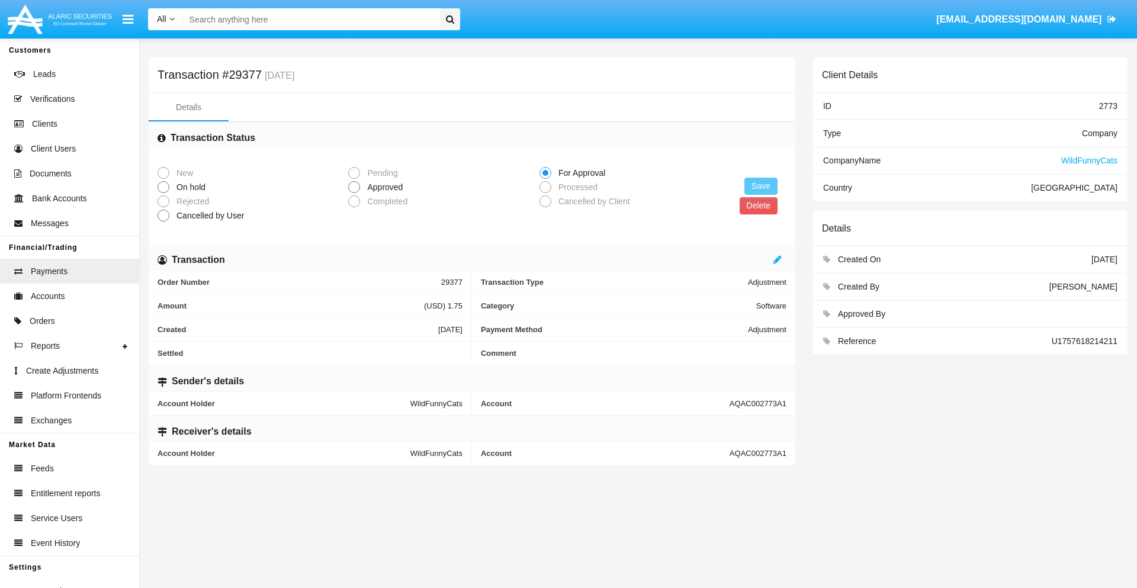
click at [382, 187] on span "Approved" at bounding box center [383, 187] width 46 height 12
click at [354, 193] on input "Approved" at bounding box center [353, 193] width 1 height 1
radio input "true"
click at [761, 186] on button "Save" at bounding box center [760, 186] width 33 height 17
click at [758, 205] on button "Delete" at bounding box center [759, 205] width 38 height 17
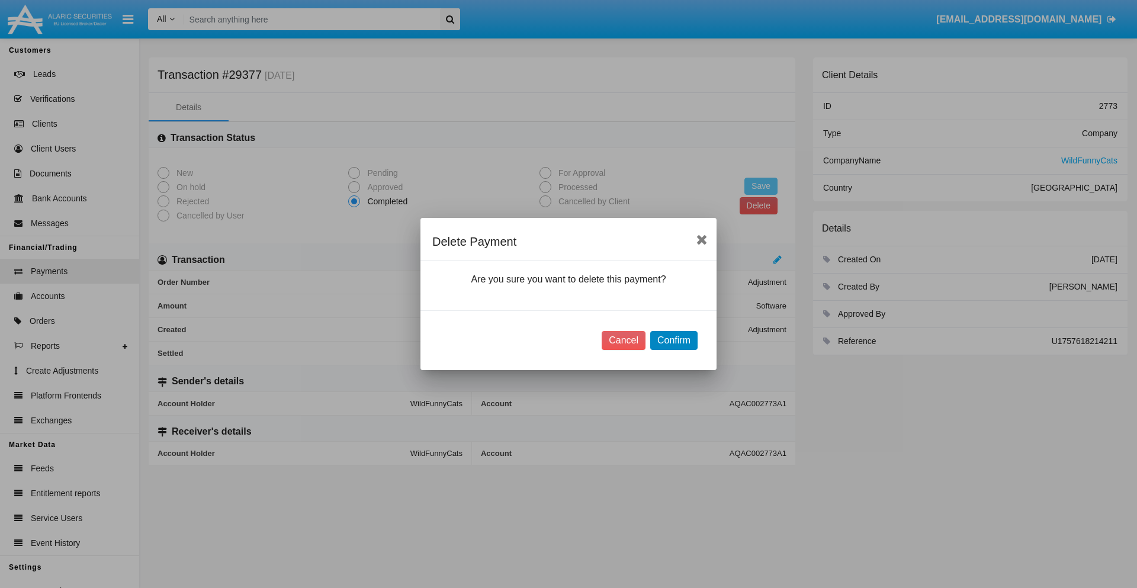
click at [673, 340] on button "Confirm" at bounding box center [673, 340] width 47 height 19
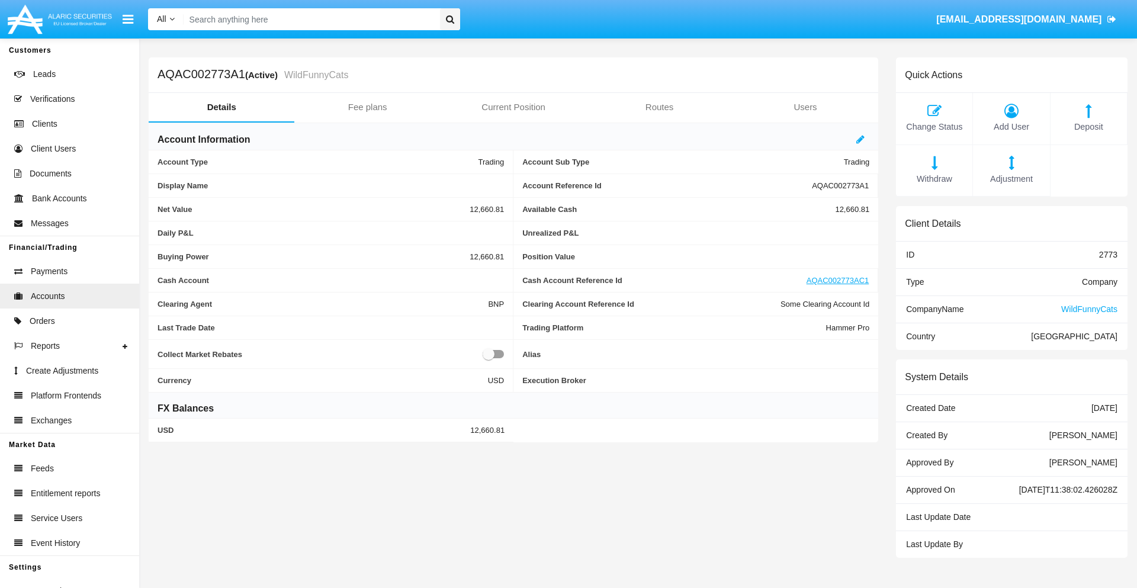
click at [1088, 127] on span "Deposit" at bounding box center [1088, 127] width 65 height 13
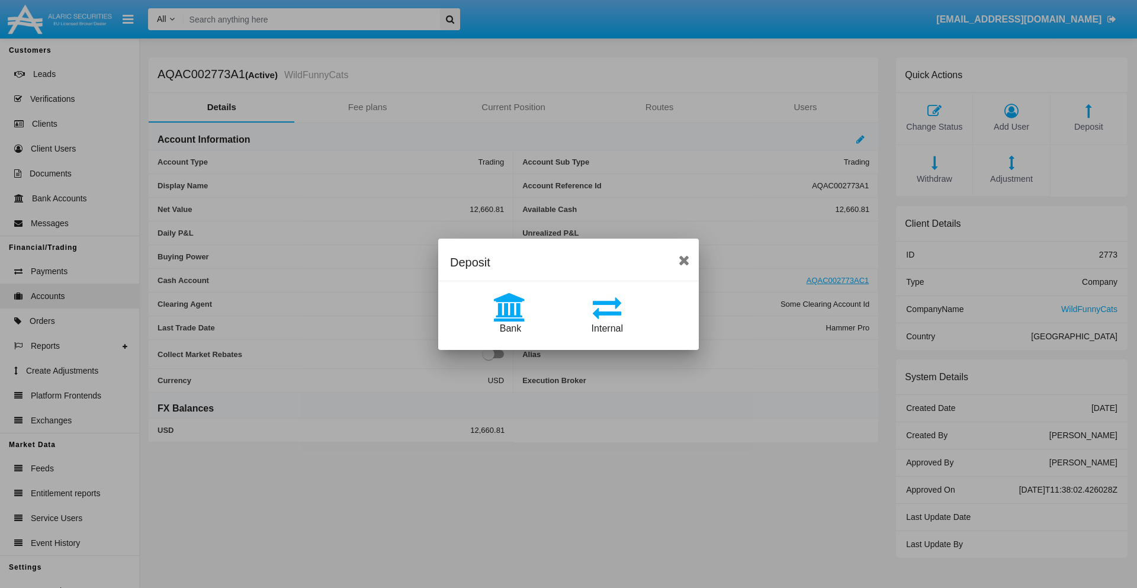
click at [510, 328] on span "Bank" at bounding box center [510, 328] width 21 height 10
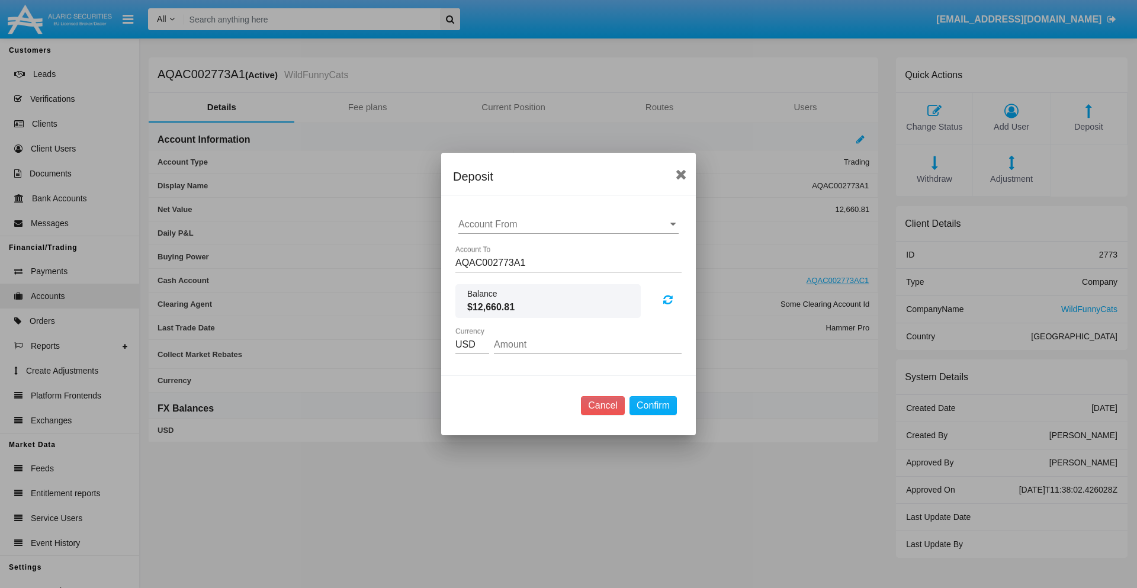
click at [568, 224] on input "Account From" at bounding box center [568, 224] width 220 height 11
click at [484, 247] on span "ACDC" at bounding box center [484, 248] width 27 height 10
type input "ACDC"
type input "34.71"
click at [652, 406] on button "Confirm" at bounding box center [652, 405] width 47 height 19
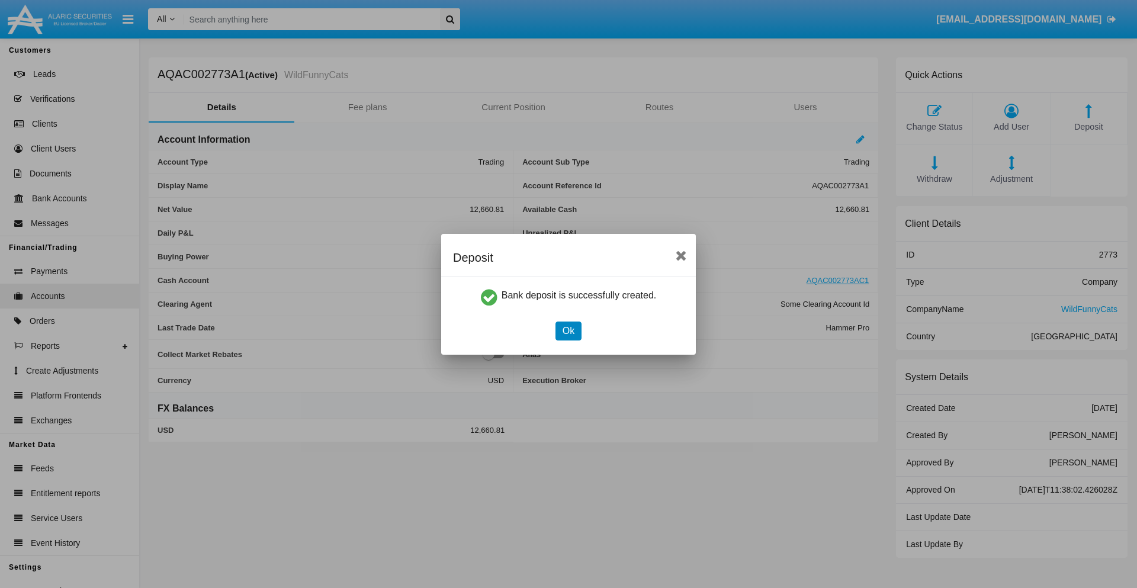
click at [568, 330] on button "Ok" at bounding box center [568, 331] width 26 height 19
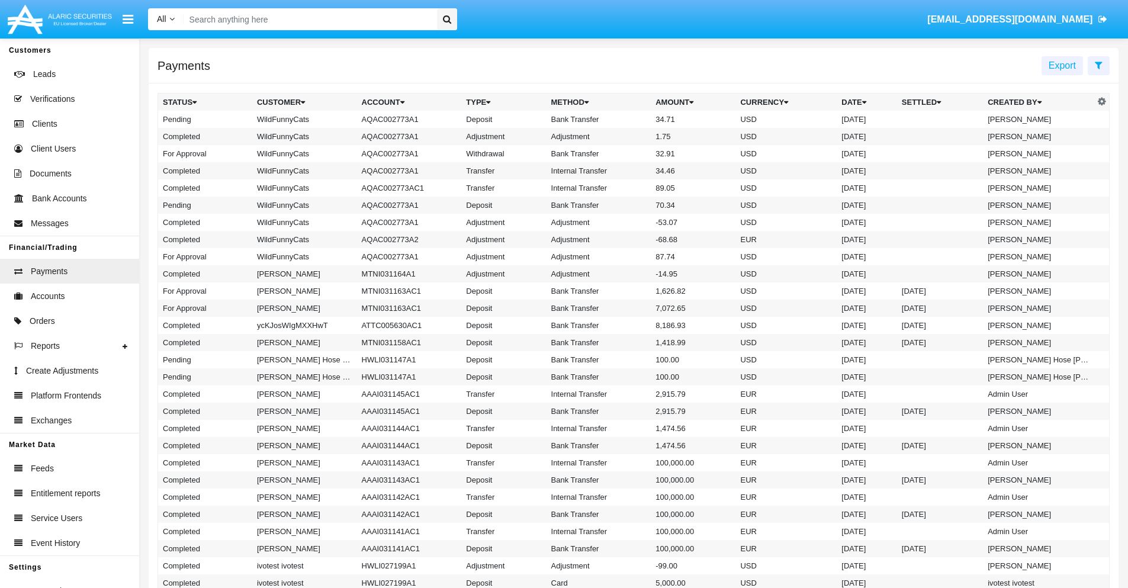
click at [634, 119] on td "Bank Transfer" at bounding box center [598, 119] width 105 height 17
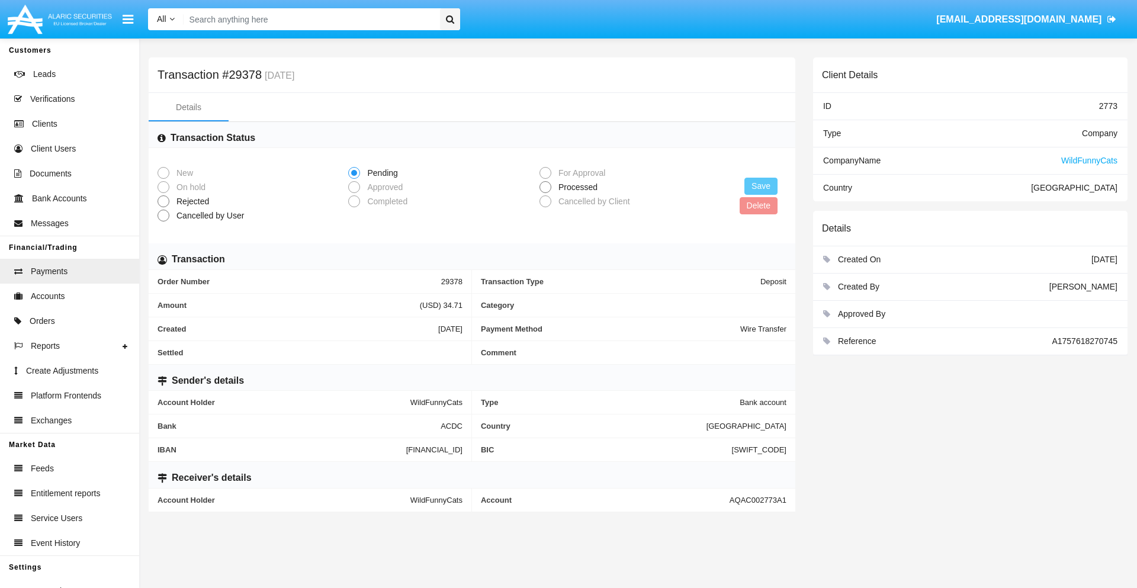
click at [576, 187] on span "Processed" at bounding box center [575, 187] width 49 height 12
click at [545, 193] on input "Processed" at bounding box center [545, 193] width 1 height 1
radio input "true"
click at [761, 186] on button "Save" at bounding box center [760, 186] width 33 height 17
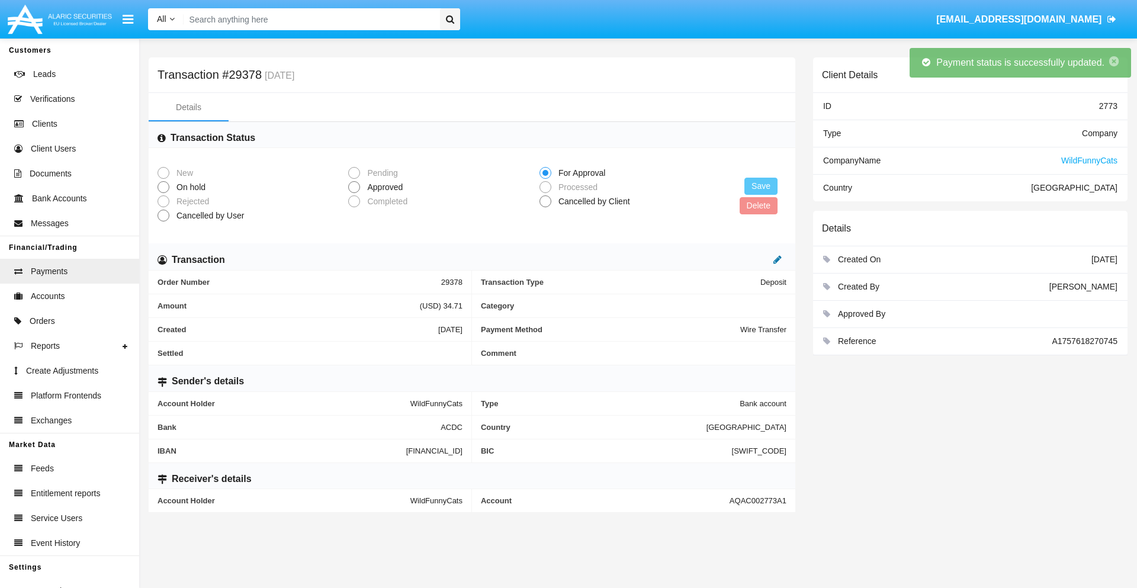
click at [777, 259] on icon at bounding box center [777, 259] width 8 height 9
type input "94.18"
click at [765, 259] on icon at bounding box center [765, 259] width 8 height 9
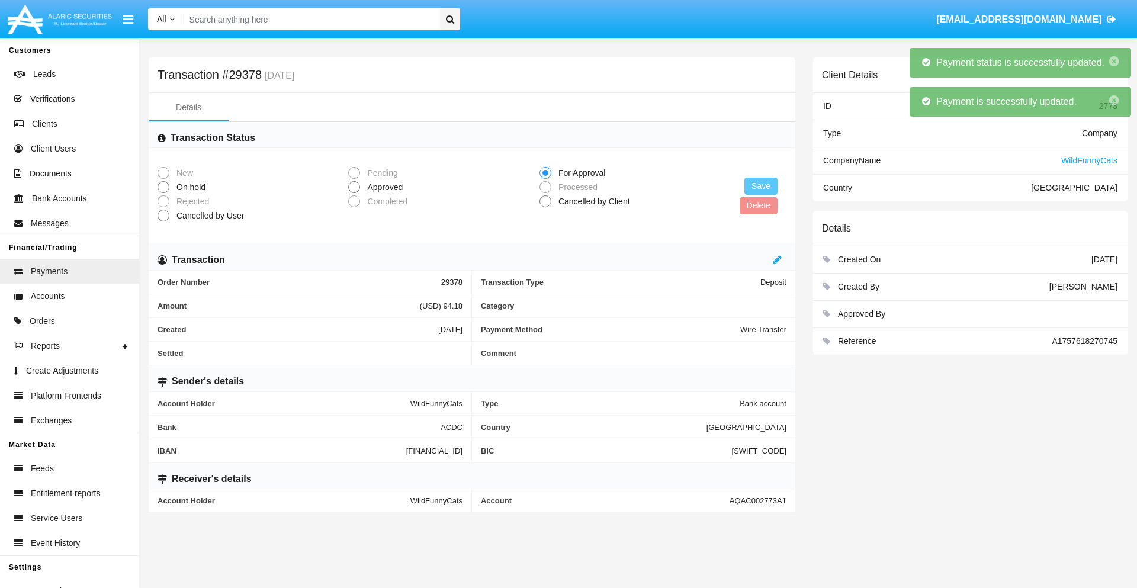
click at [382, 187] on span "Approved" at bounding box center [383, 187] width 46 height 12
click at [354, 193] on input "Approved" at bounding box center [353, 193] width 1 height 1
radio input "true"
click at [761, 186] on button "Save" at bounding box center [760, 186] width 33 height 17
